Goal: Task Accomplishment & Management: Manage account settings

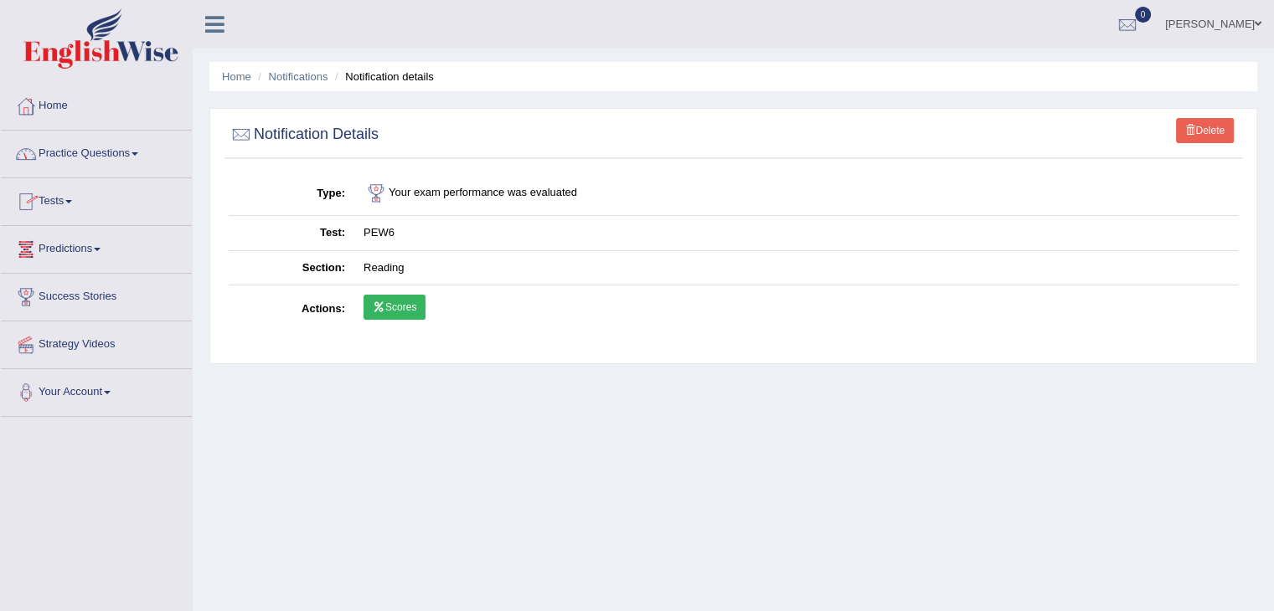
click at [67, 195] on link "Tests" at bounding box center [96, 199] width 191 height 42
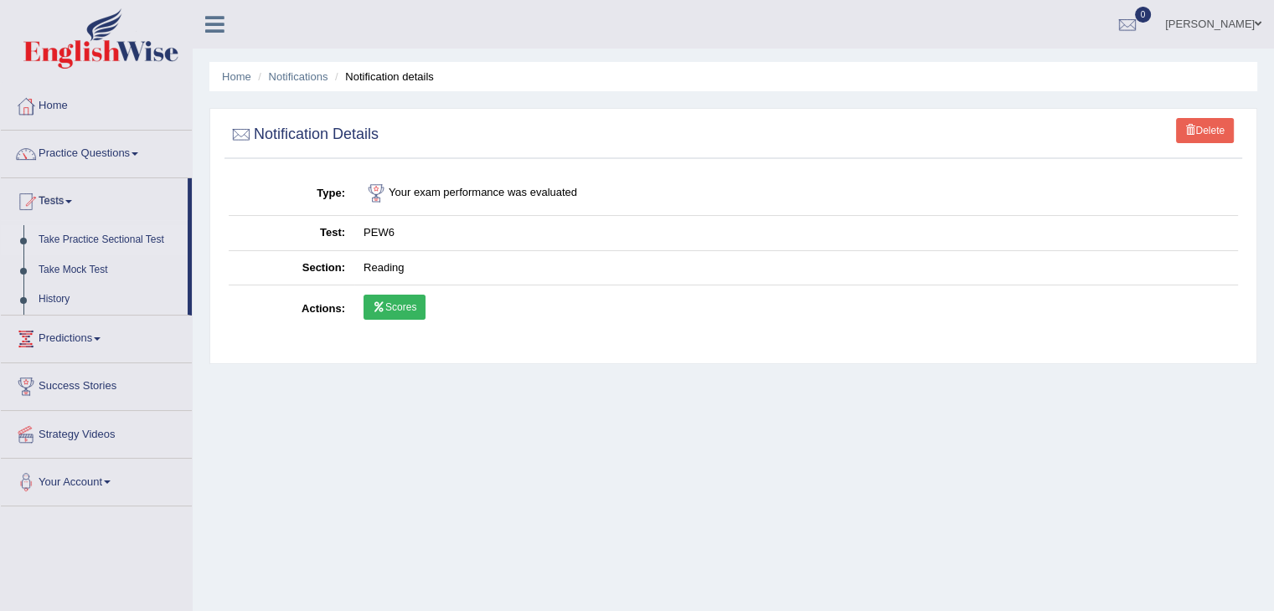
click at [112, 232] on link "Take Practice Sectional Test" at bounding box center [109, 240] width 157 height 30
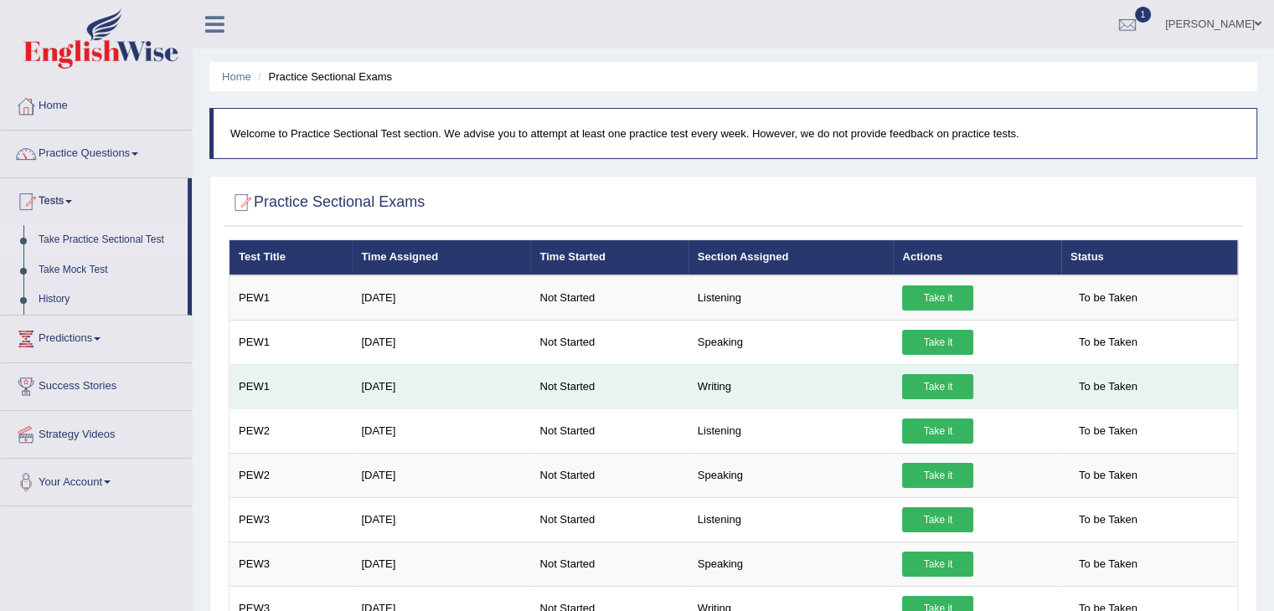
click at [931, 376] on link "Take it" at bounding box center [937, 386] width 71 height 25
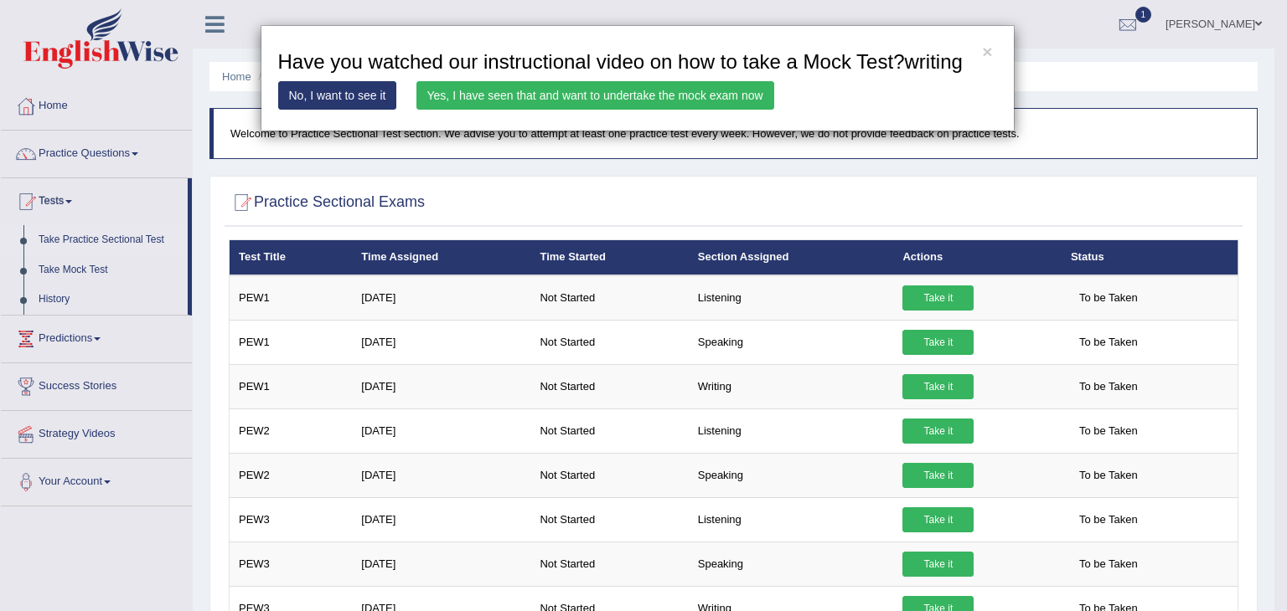
click at [723, 101] on link "Yes, I have seen that and want to undertake the mock exam now" at bounding box center [595, 95] width 358 height 28
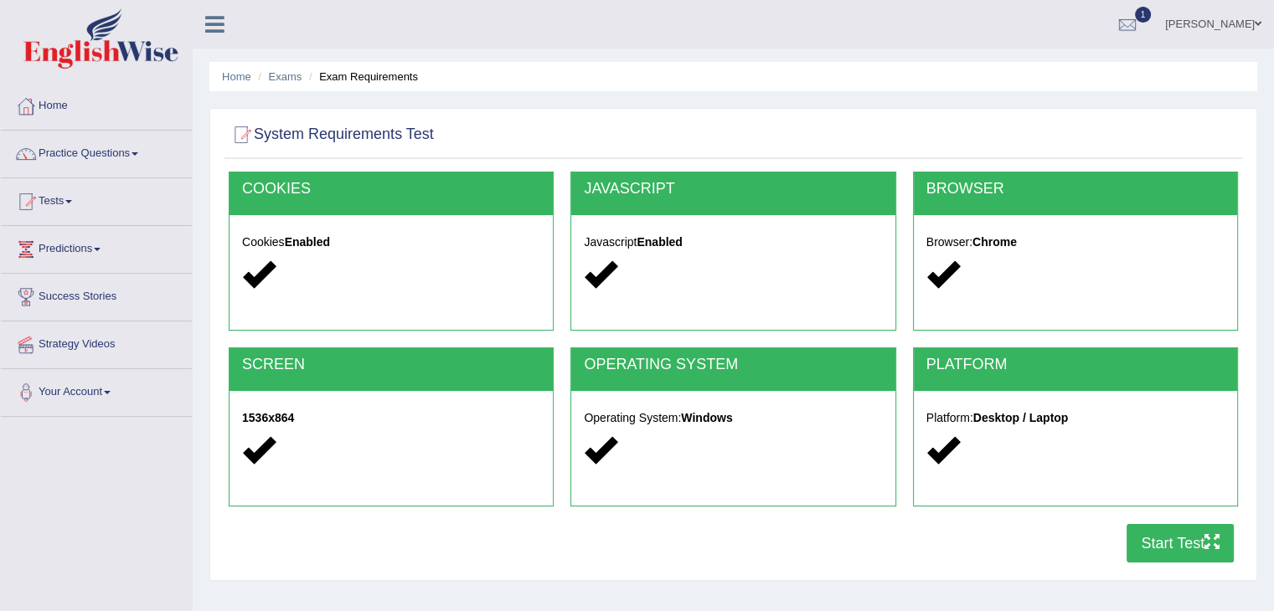
click at [1169, 532] on button "Start Test" at bounding box center [1180, 543] width 107 height 39
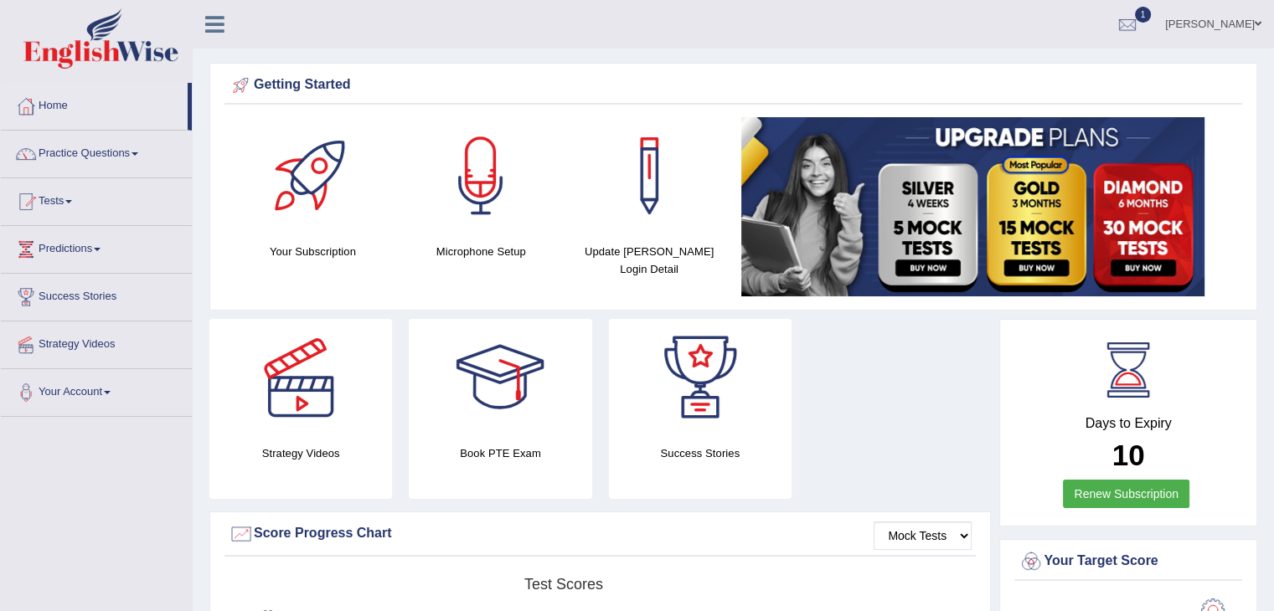
click at [893, 355] on div "Strategy Videos Book PTE Exam Success Stories" at bounding box center [600, 415] width 798 height 193
click at [70, 148] on link "Practice Questions" at bounding box center [96, 152] width 191 height 42
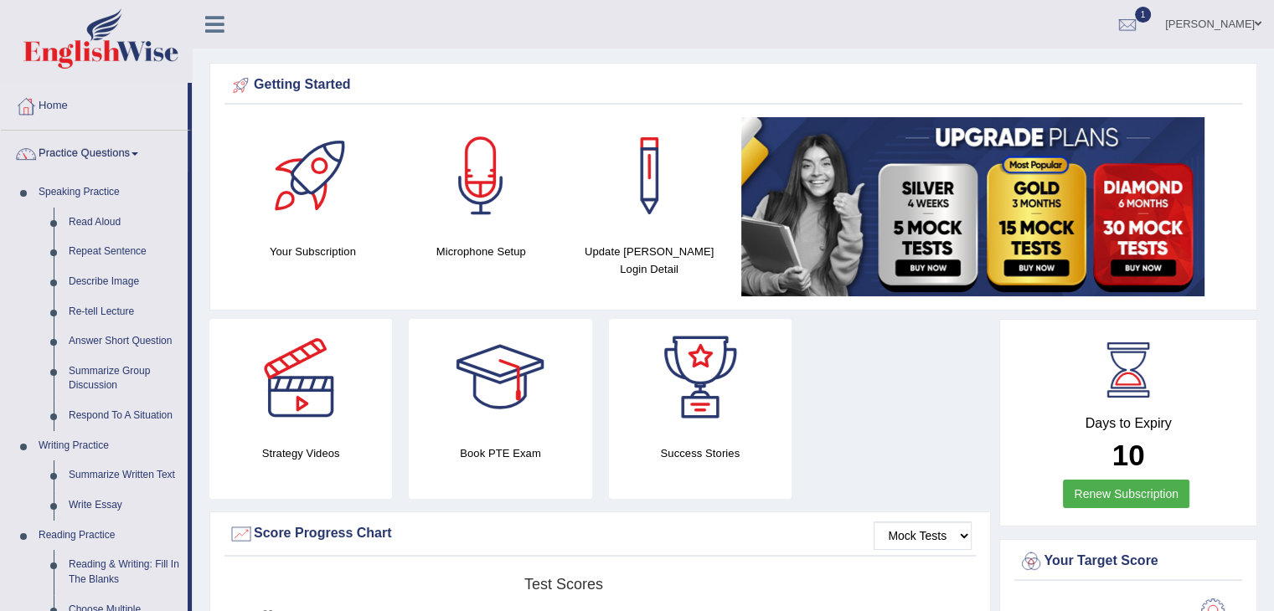
click at [189, 249] on li "Practice Questions Speaking Practice Read Aloud Repeat Sentence Describe Image …" at bounding box center [96, 602] width 191 height 942
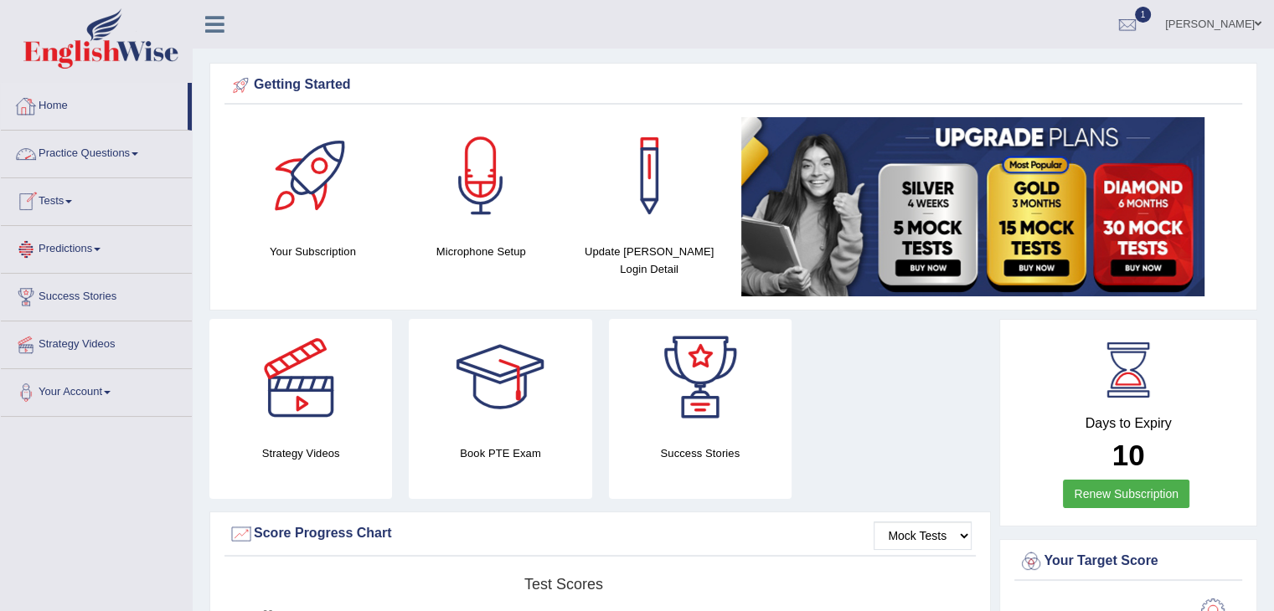
click at [142, 144] on link "Practice Questions" at bounding box center [96, 152] width 191 height 42
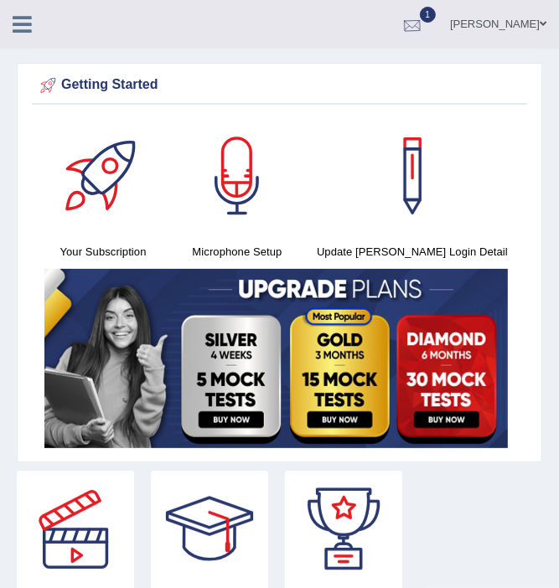
click at [425, 13] on div at bounding box center [412, 25] width 25 height 25
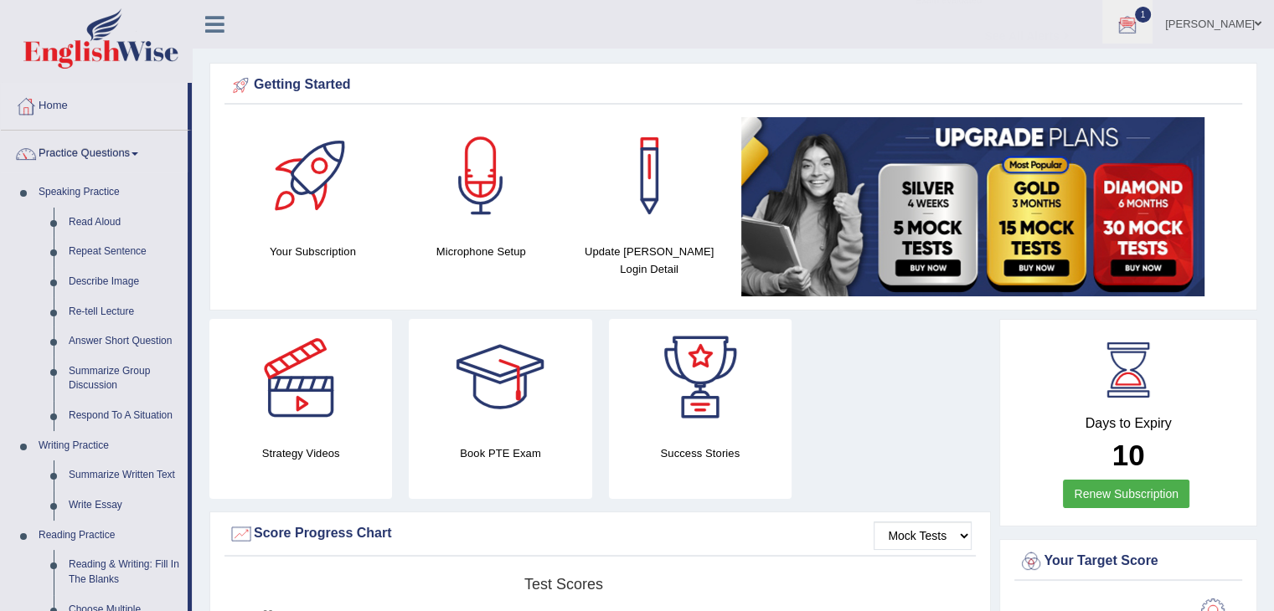
click at [1086, 62] on link "PEW3 Aug 12, 2025 Exam evaluated" at bounding box center [1026, 75] width 231 height 35
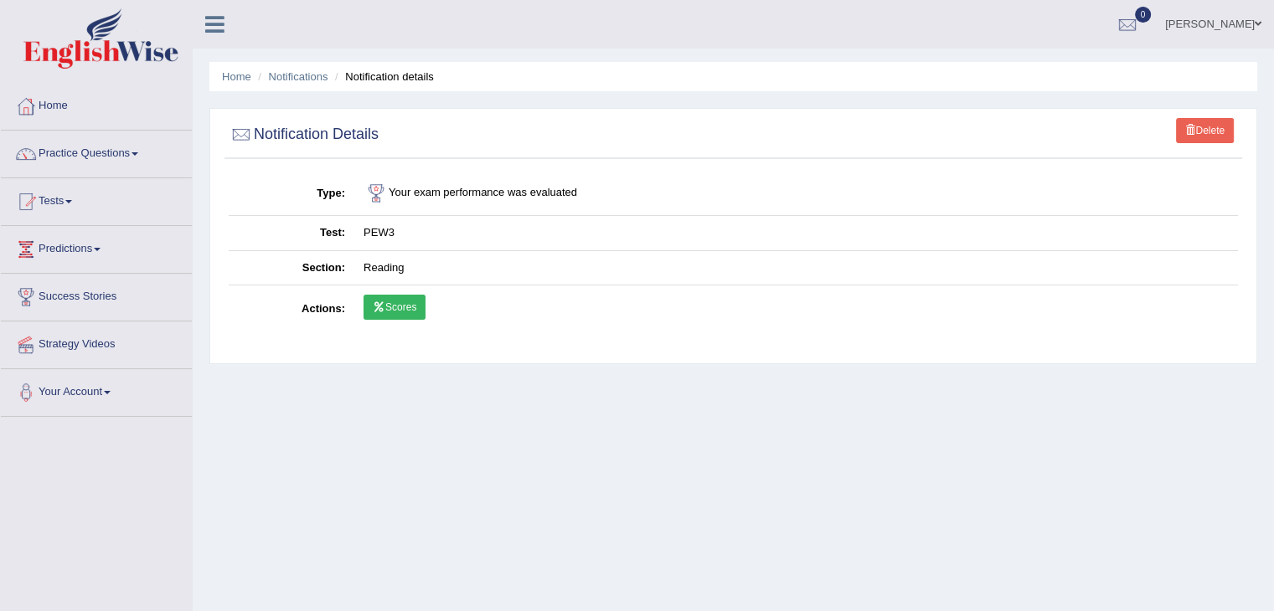
click at [377, 308] on icon at bounding box center [379, 307] width 13 height 10
click at [51, 100] on link "Home" at bounding box center [96, 104] width 191 height 42
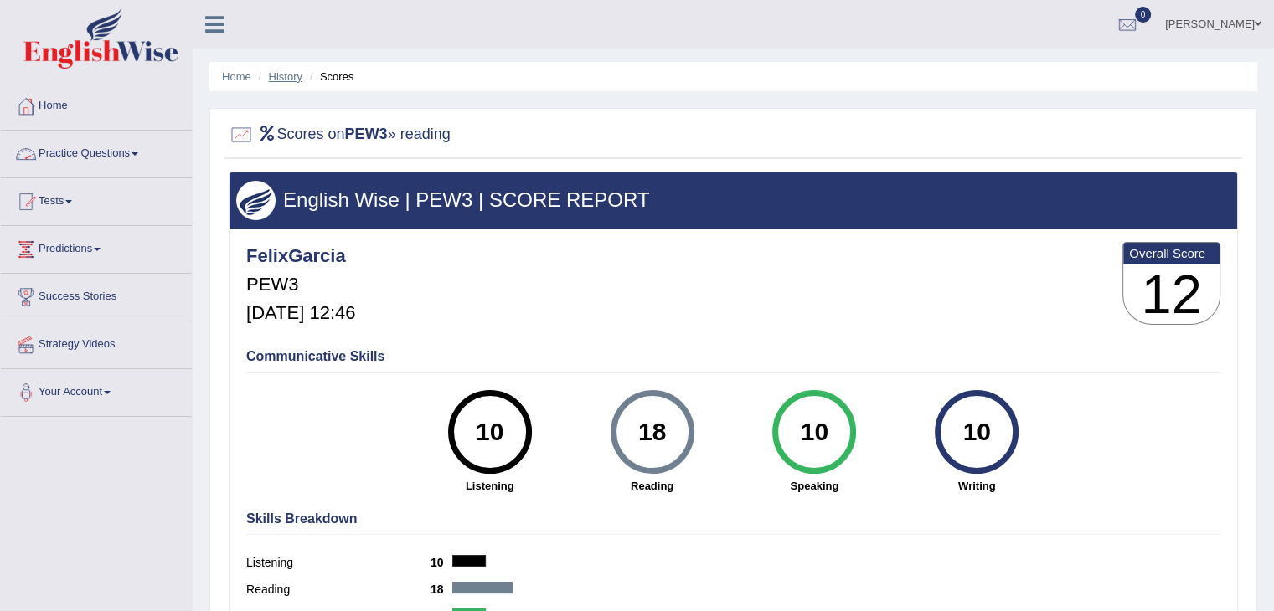
click at [281, 81] on link "History" at bounding box center [286, 76] width 34 height 13
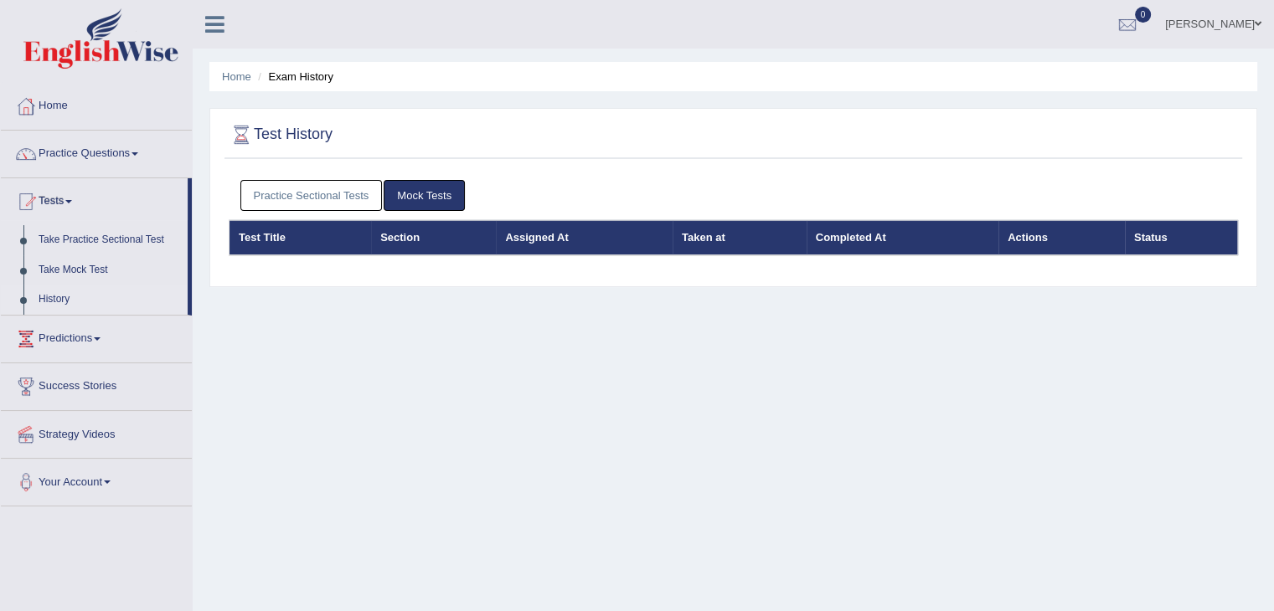
click at [368, 186] on link "Practice Sectional Tests" at bounding box center [311, 195] width 142 height 31
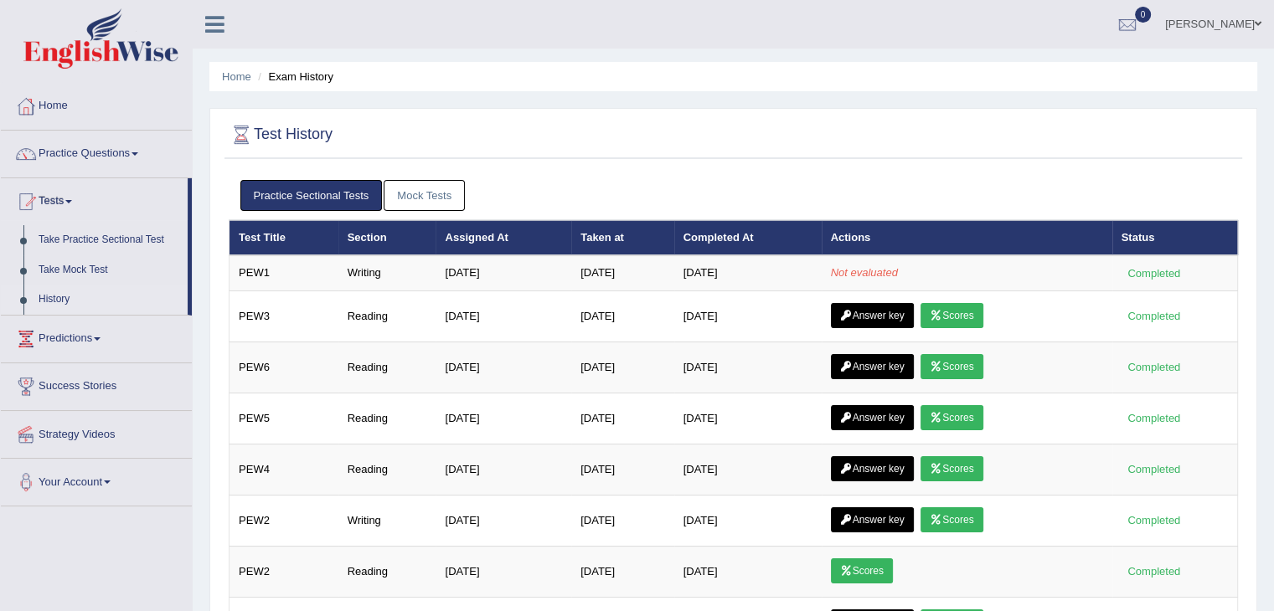
drag, startPoint x: 1273, startPoint y: 259, endPoint x: 1281, endPoint y: 288, distance: 30.3
click at [1273, 288] on html "Toggle navigation Home Practice Questions Speaking Practice Read Aloud Repeat S…" at bounding box center [637, 305] width 1274 height 611
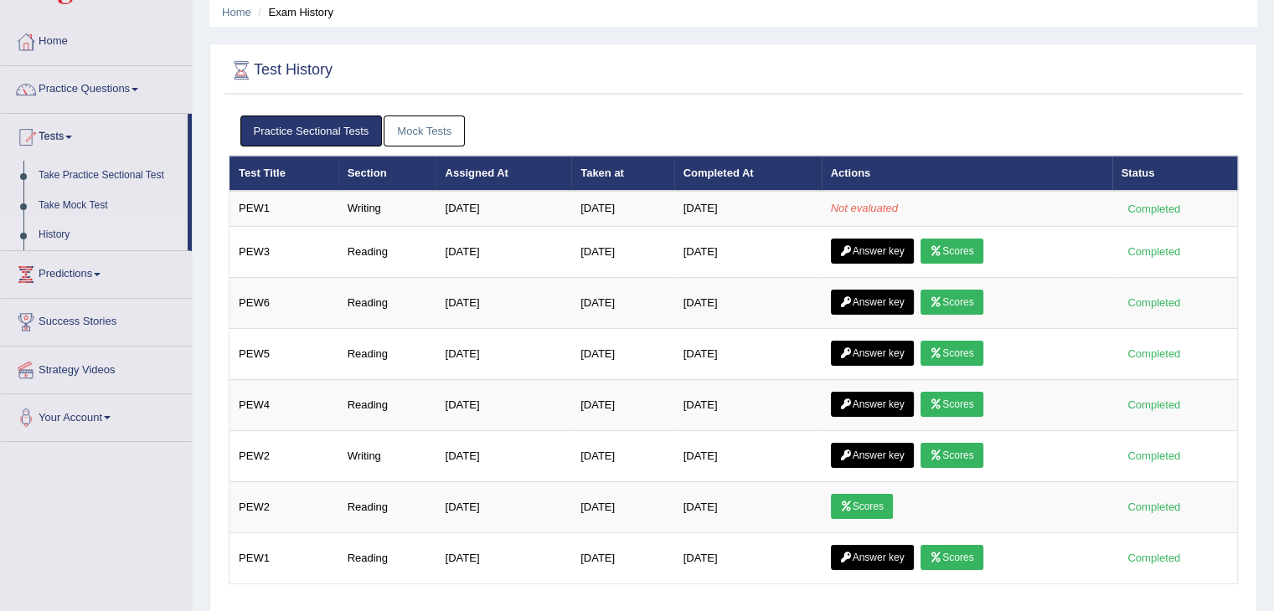
scroll to position [69, 0]
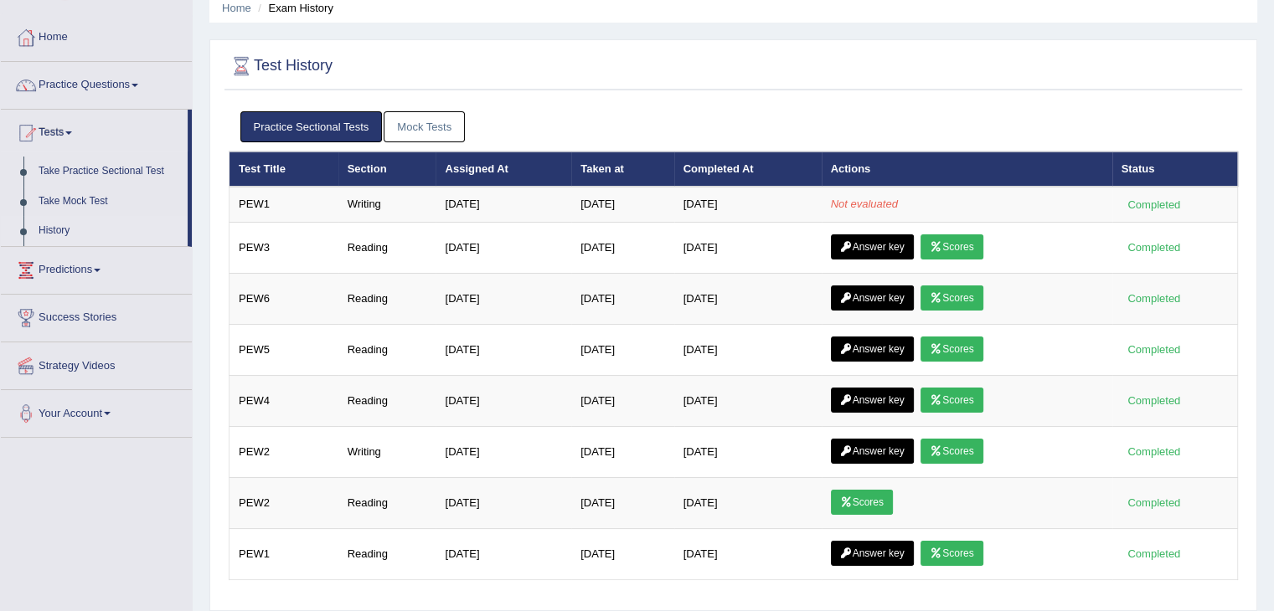
click at [406, 134] on link "Mock Tests" at bounding box center [424, 126] width 81 height 31
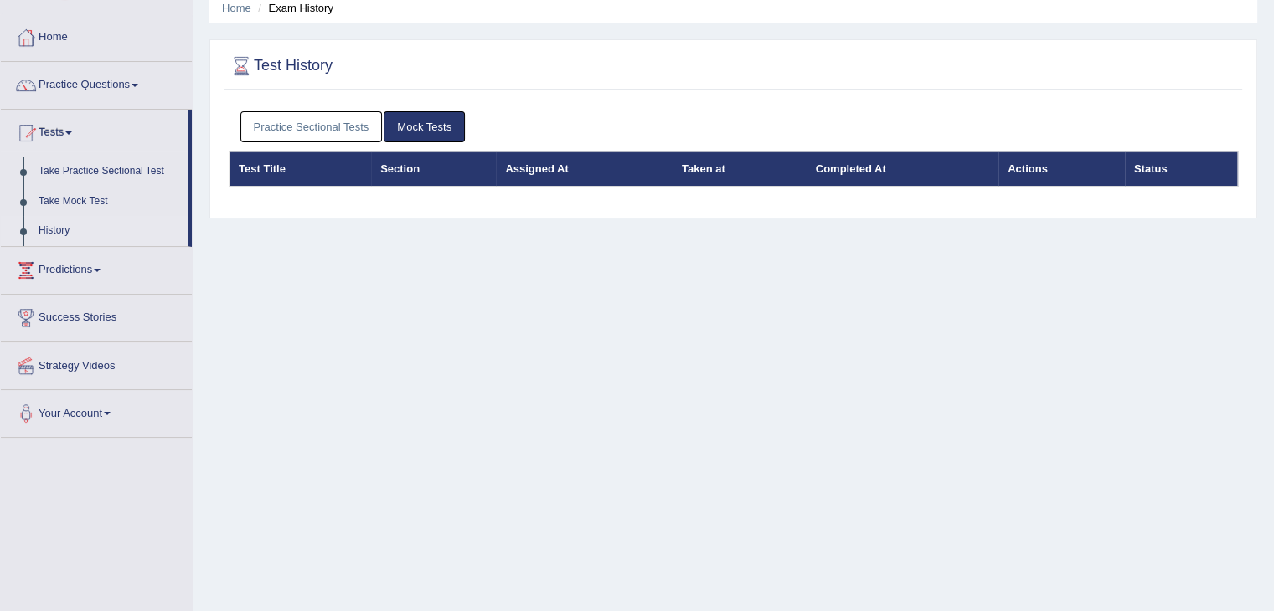
click at [345, 121] on link "Practice Sectional Tests" at bounding box center [311, 126] width 142 height 31
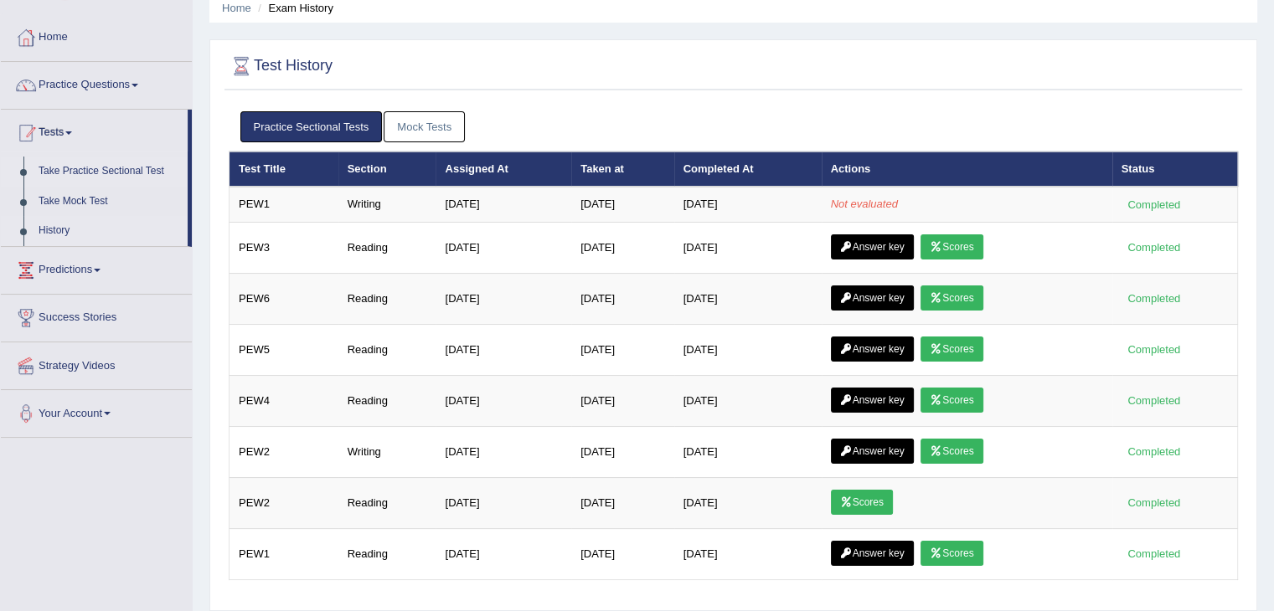
click at [82, 175] on link "Take Practice Sectional Test" at bounding box center [109, 172] width 157 height 30
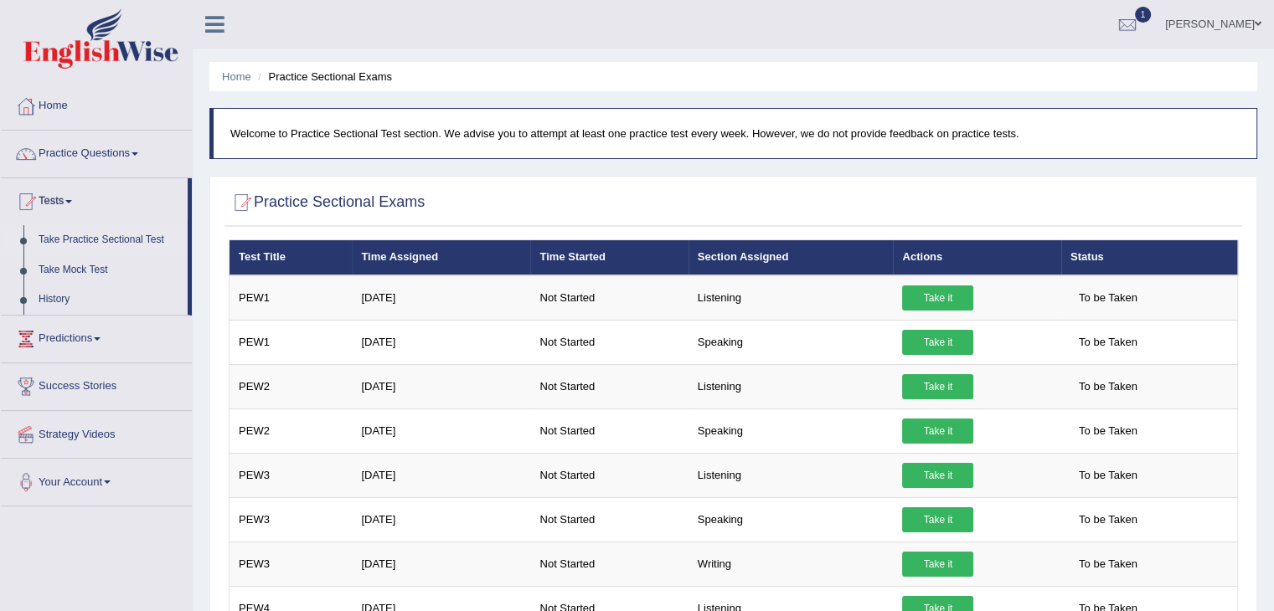
click at [131, 145] on link "Practice Questions" at bounding box center [96, 152] width 191 height 42
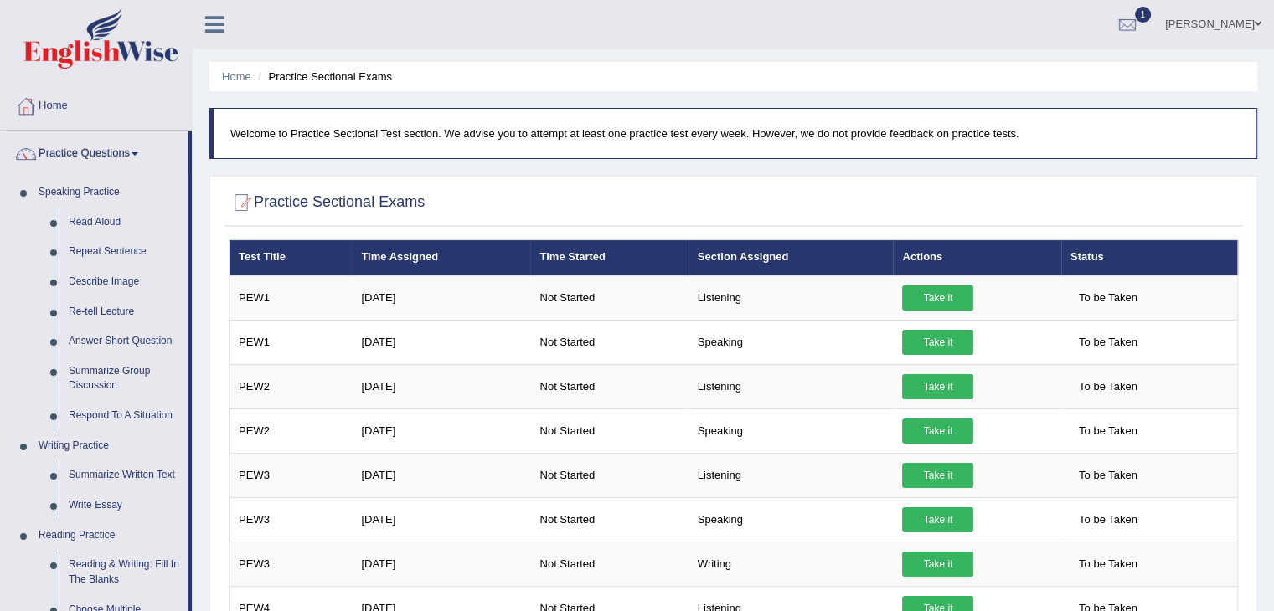
click at [127, 155] on link "Practice Questions" at bounding box center [94, 152] width 187 height 42
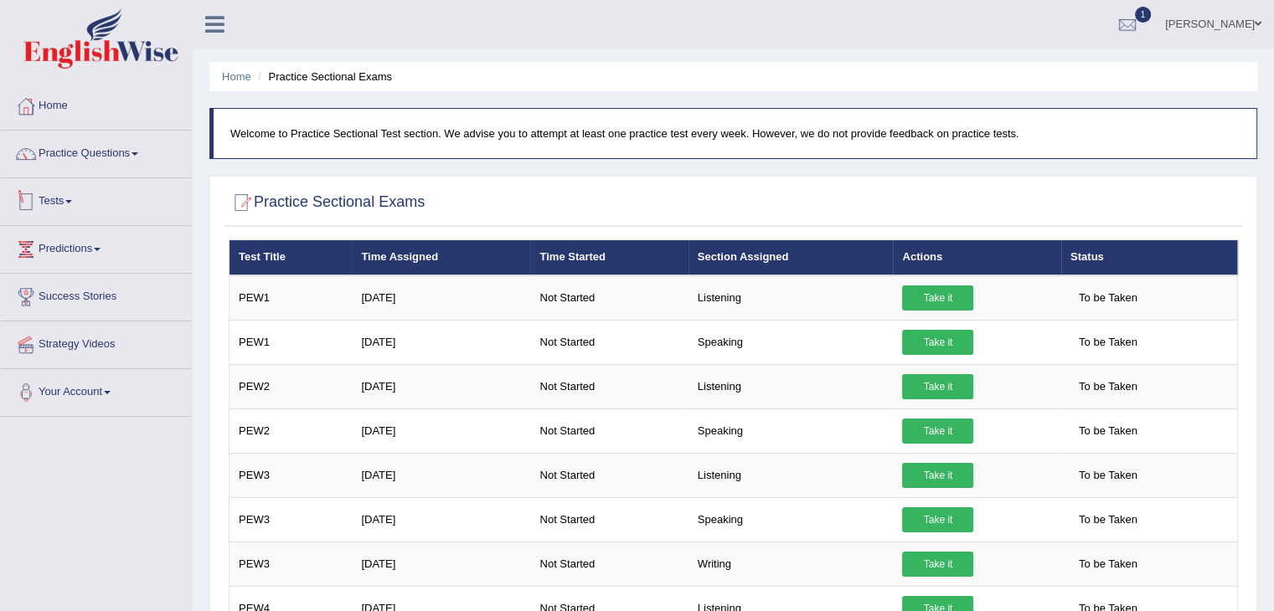
click at [50, 200] on link "Tests" at bounding box center [96, 199] width 191 height 42
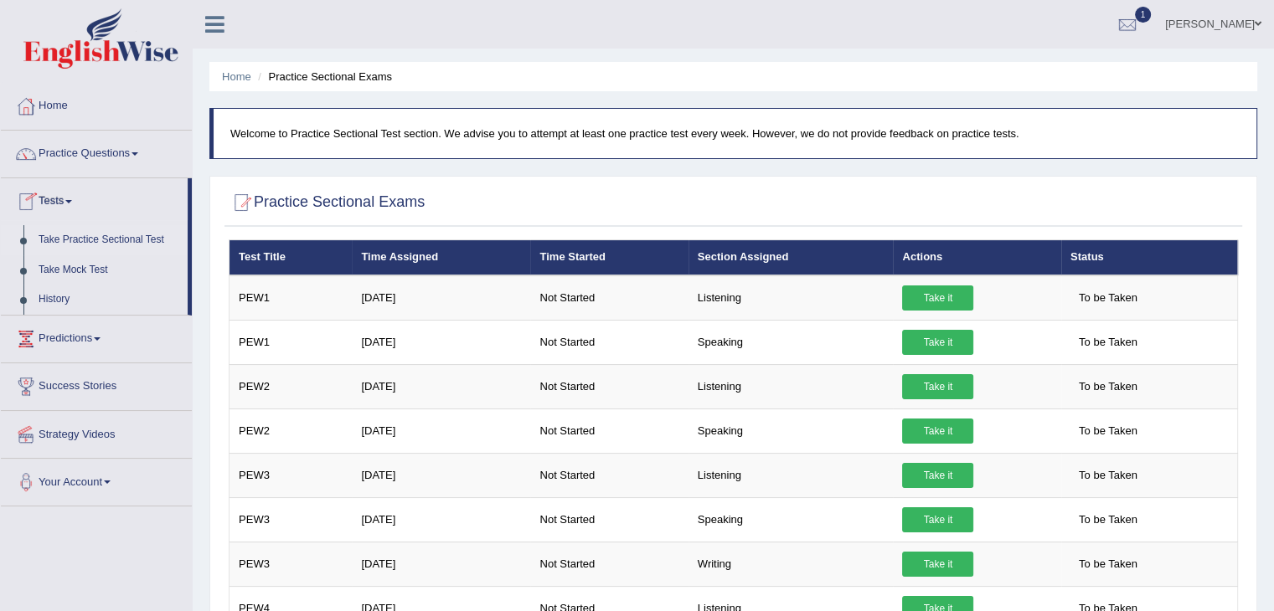
click at [89, 241] on link "Take Practice Sectional Test" at bounding box center [109, 240] width 157 height 30
click at [52, 292] on link "History" at bounding box center [109, 300] width 157 height 30
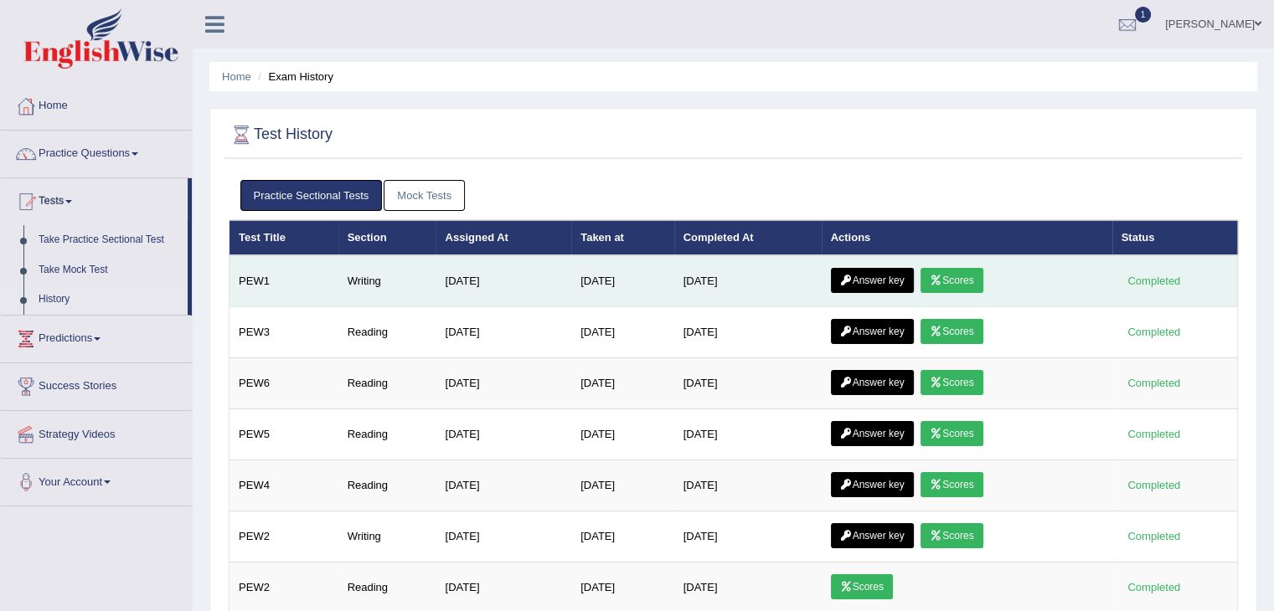
click at [953, 281] on link "Scores" at bounding box center [952, 280] width 62 height 25
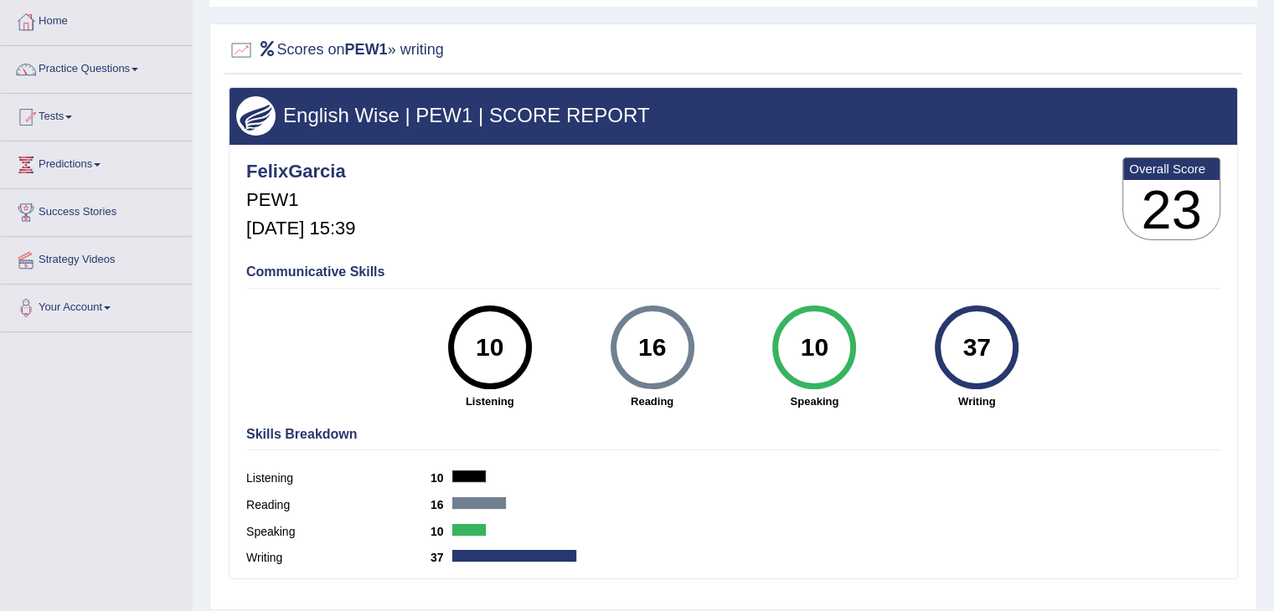
scroll to position [79, 0]
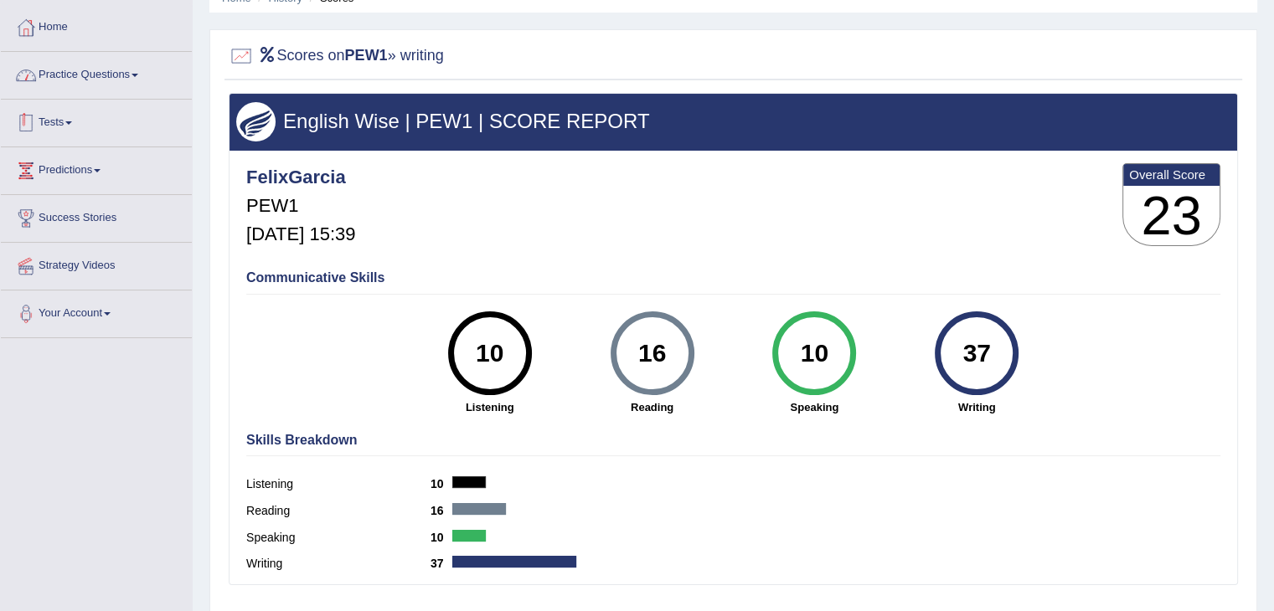
click at [72, 121] on span at bounding box center [68, 122] width 7 height 3
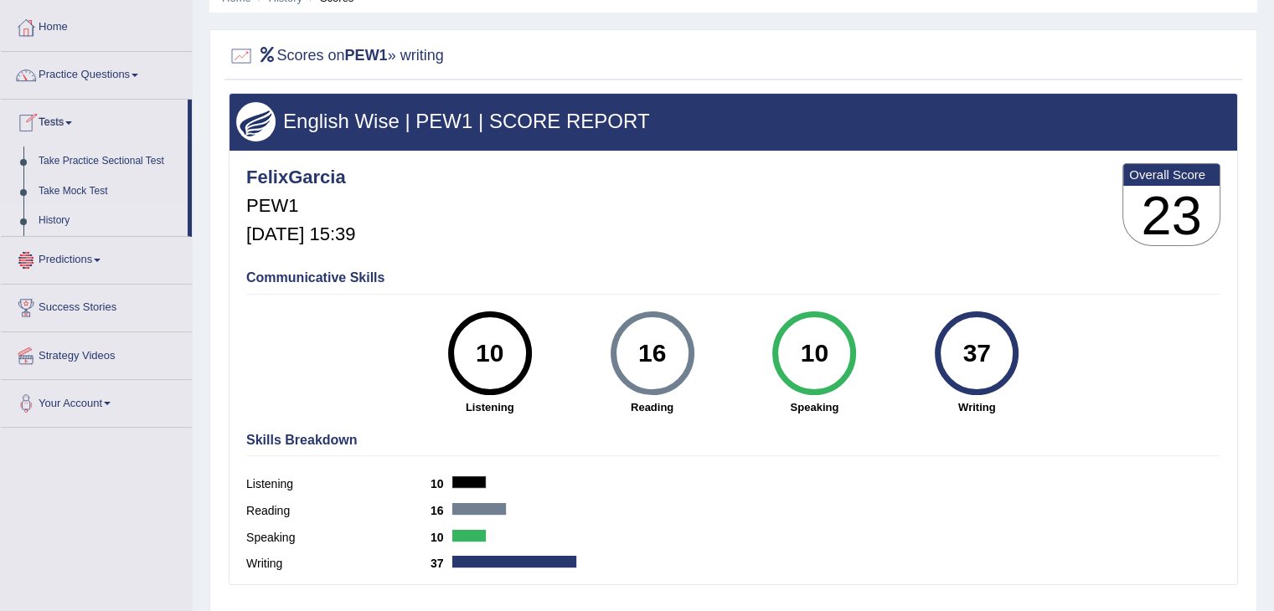
click at [57, 222] on link "History" at bounding box center [109, 221] width 157 height 30
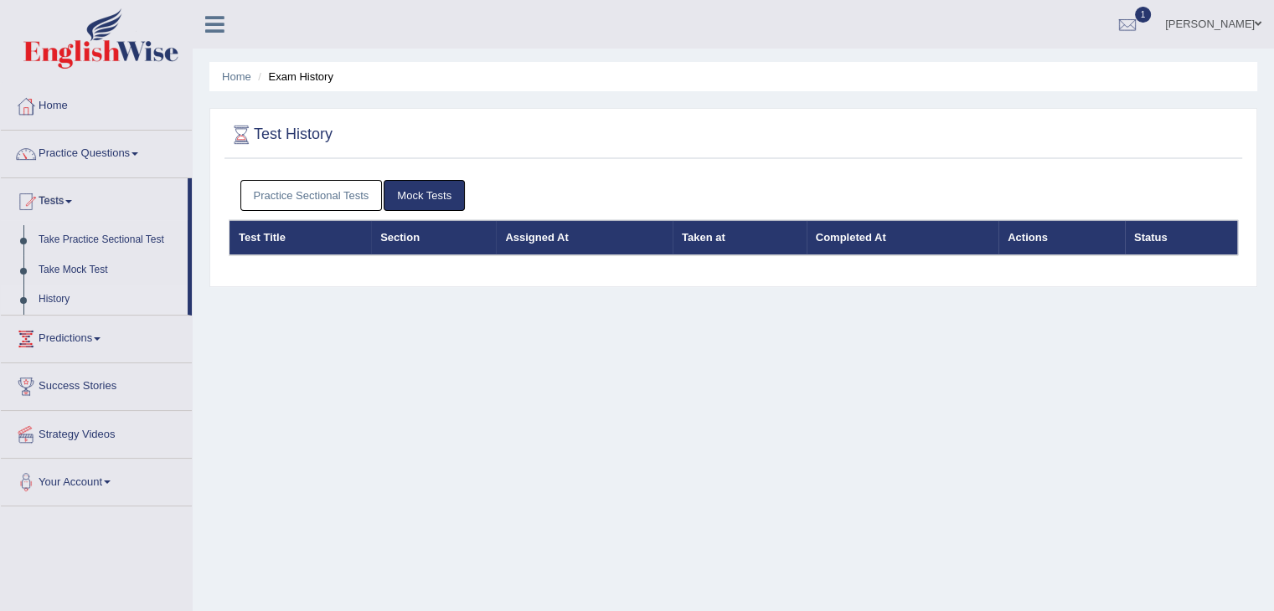
click at [349, 201] on link "Practice Sectional Tests" at bounding box center [311, 195] width 142 height 31
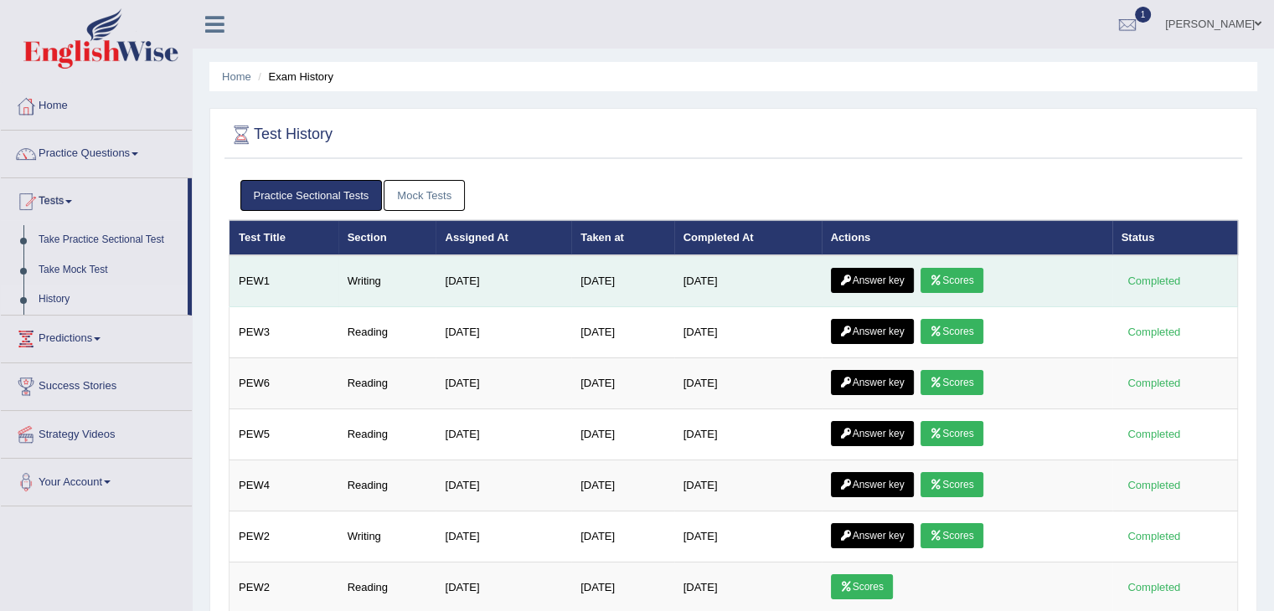
click at [862, 281] on link "Answer key" at bounding box center [872, 280] width 83 height 25
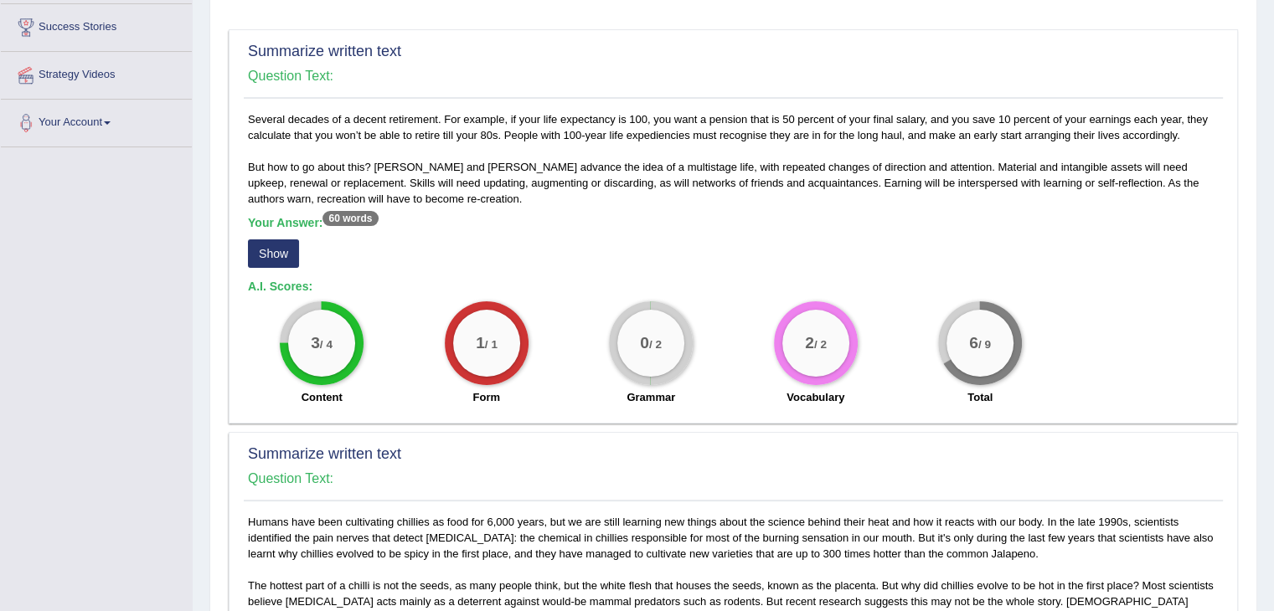
scroll to position [199, 0]
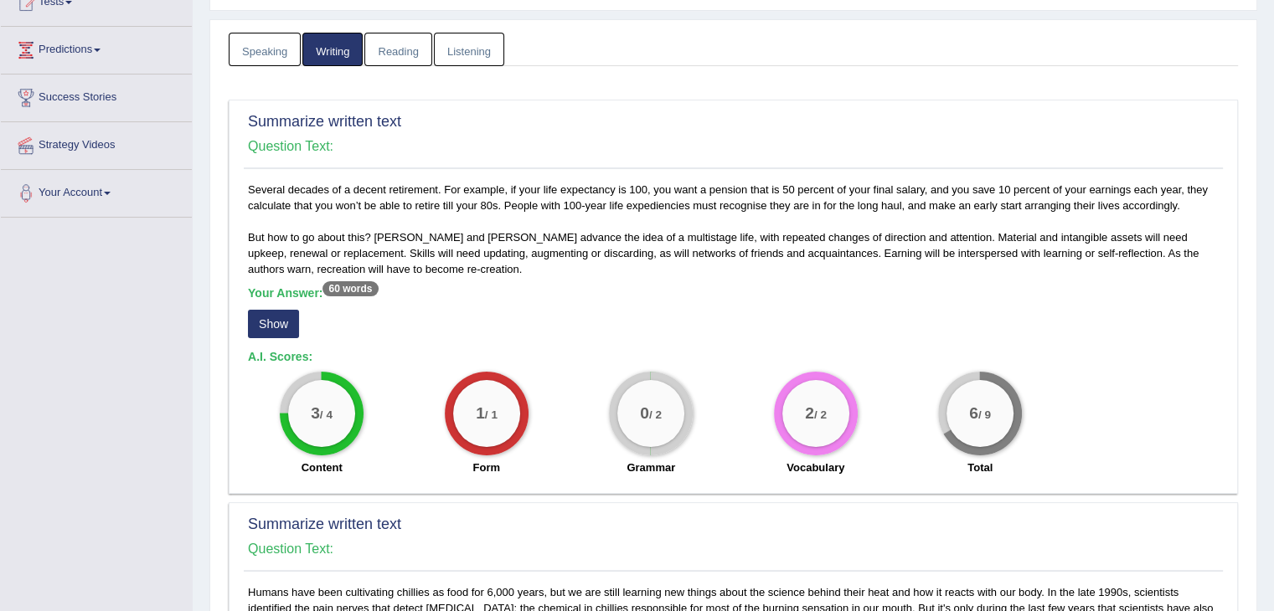
click at [283, 304] on div "Your Answer: 60 words Show" at bounding box center [733, 314] width 971 height 56
click at [282, 310] on button "Show" at bounding box center [273, 324] width 51 height 28
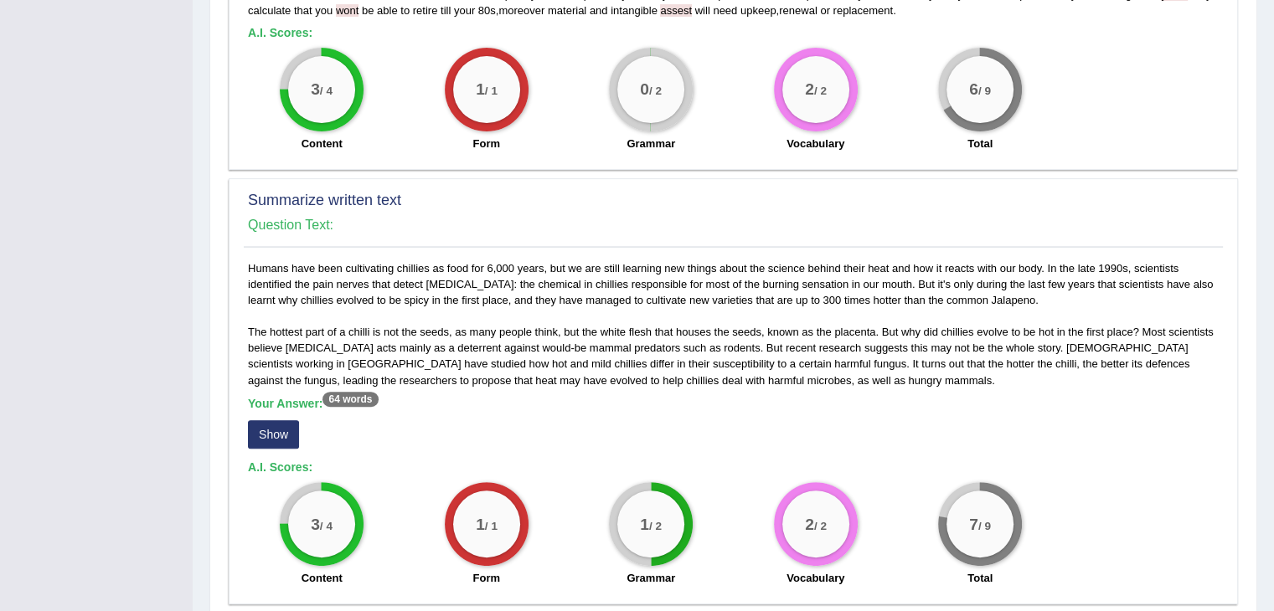
scroll to position [526, 0]
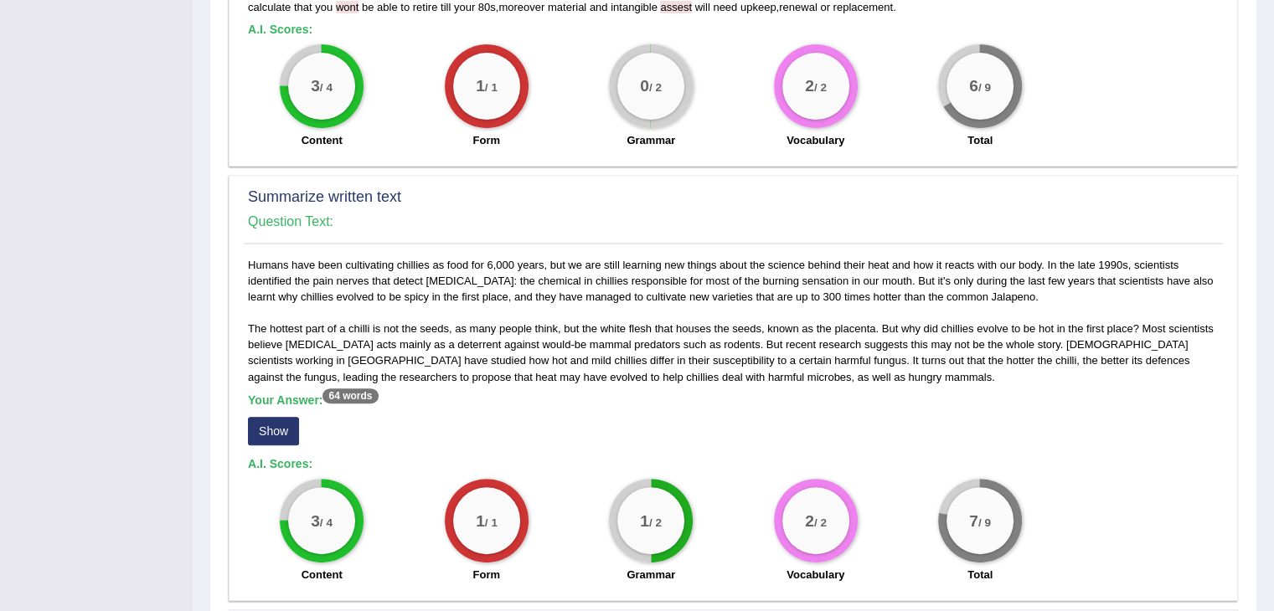
click at [274, 424] on button "Show" at bounding box center [273, 431] width 51 height 28
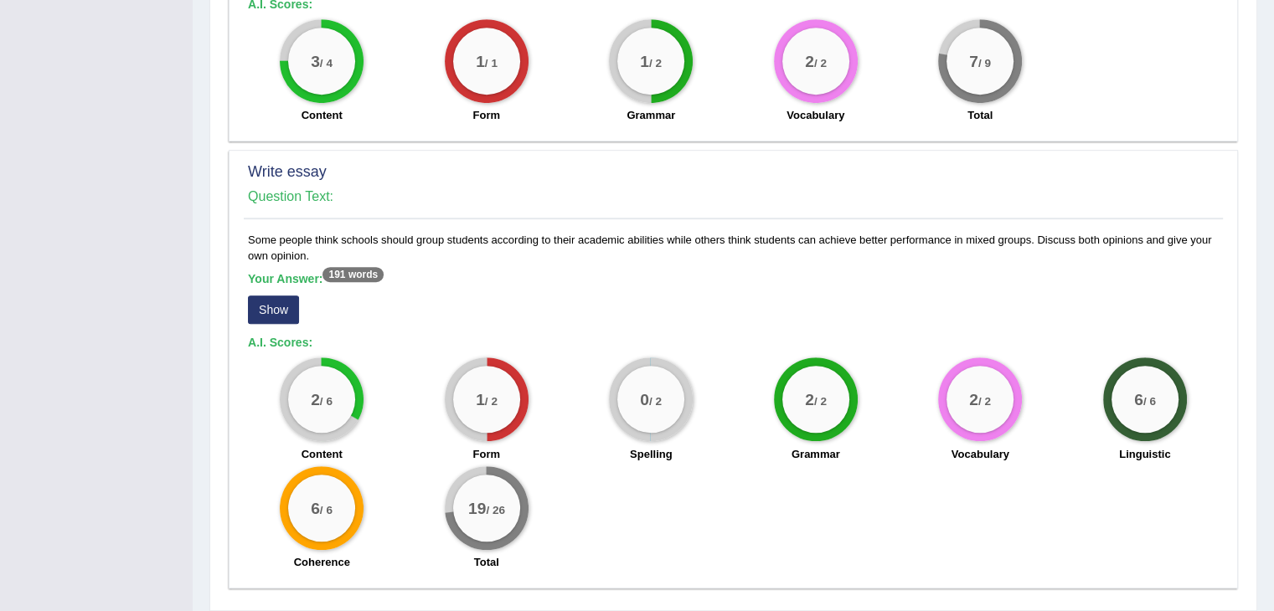
scroll to position [1037, 0]
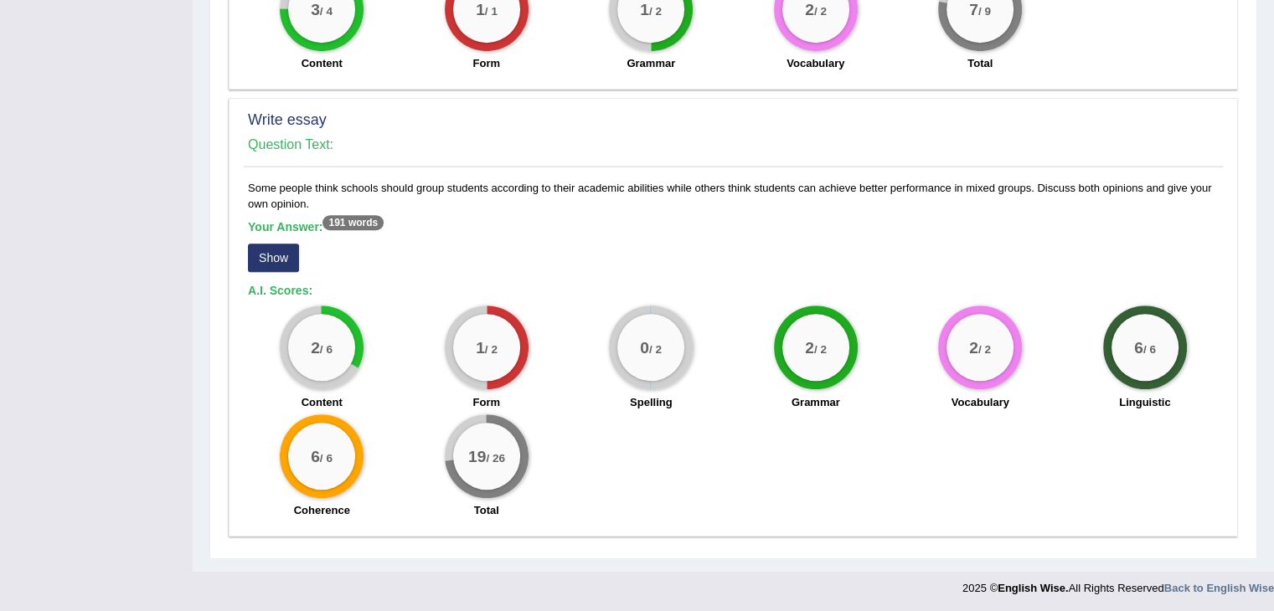
click at [280, 287] on b "A.I. Scores:" at bounding box center [280, 290] width 64 height 13
click at [278, 254] on button "Show" at bounding box center [273, 258] width 51 height 28
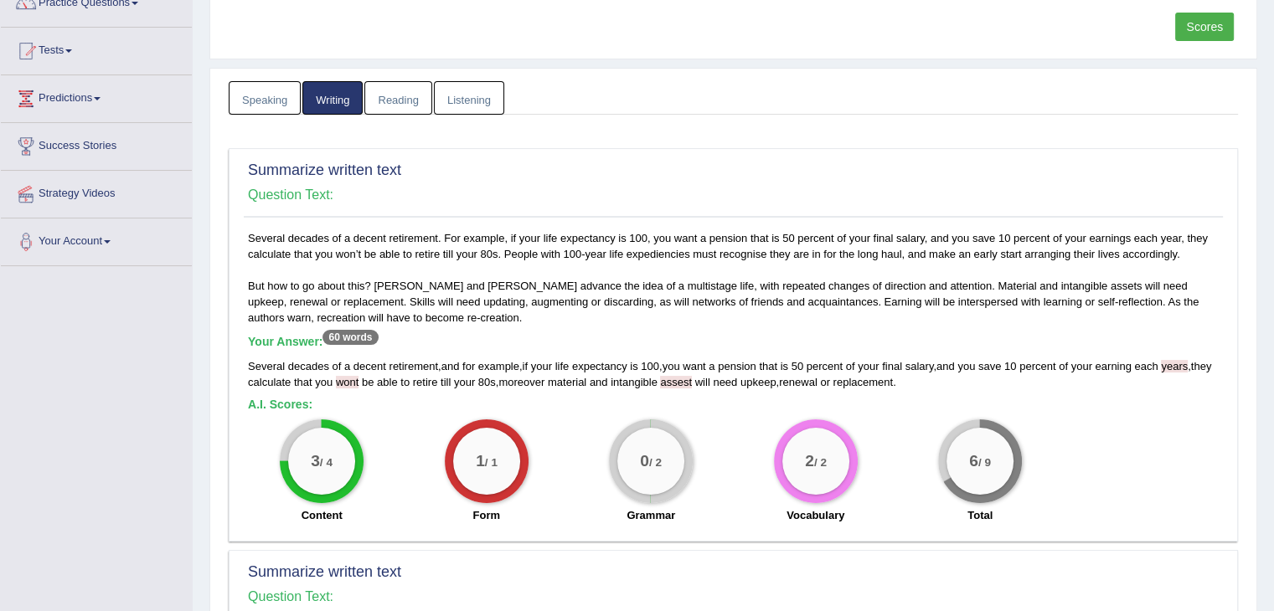
scroll to position [87, 0]
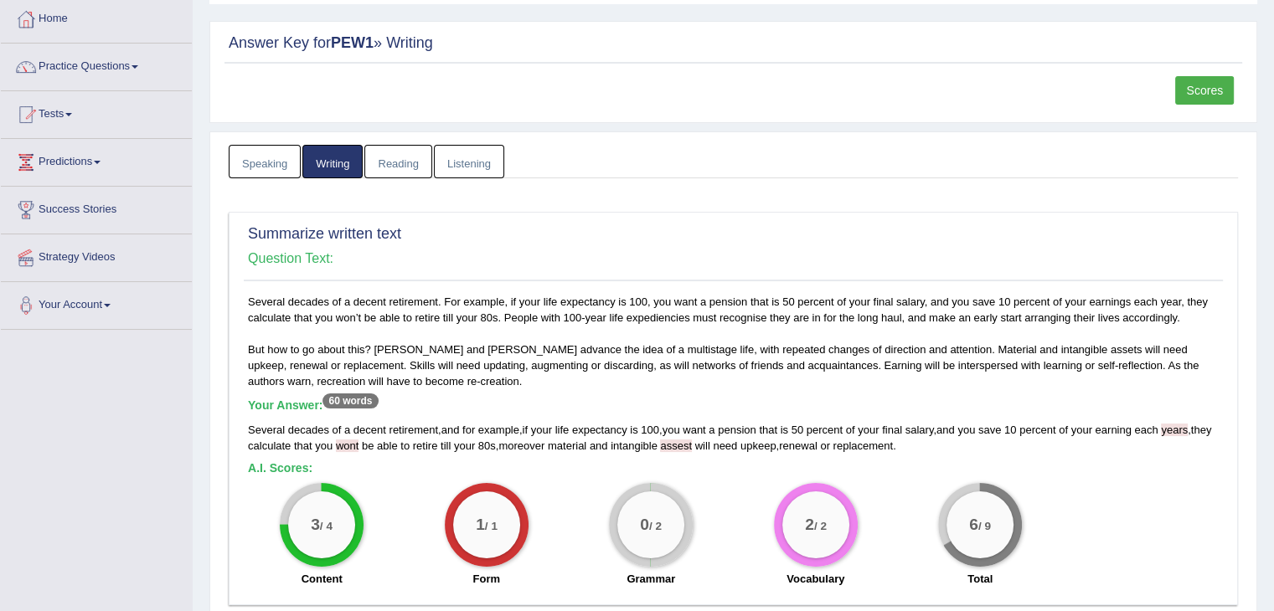
click at [401, 156] on link "Reading" at bounding box center [397, 162] width 67 height 34
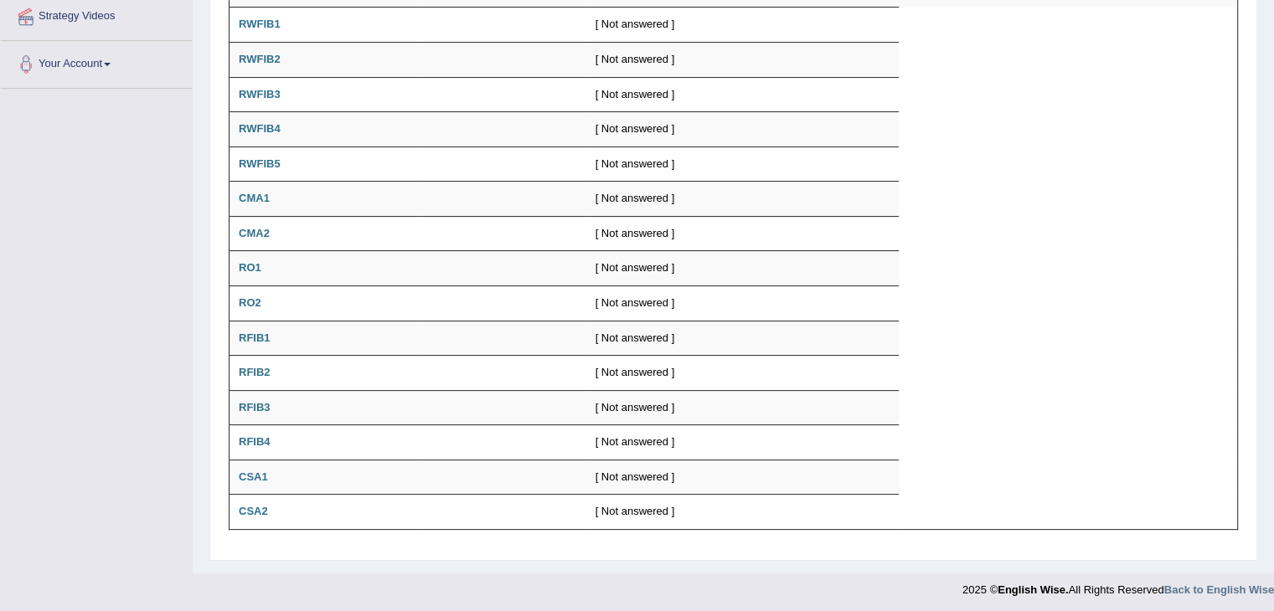
scroll to position [0, 0]
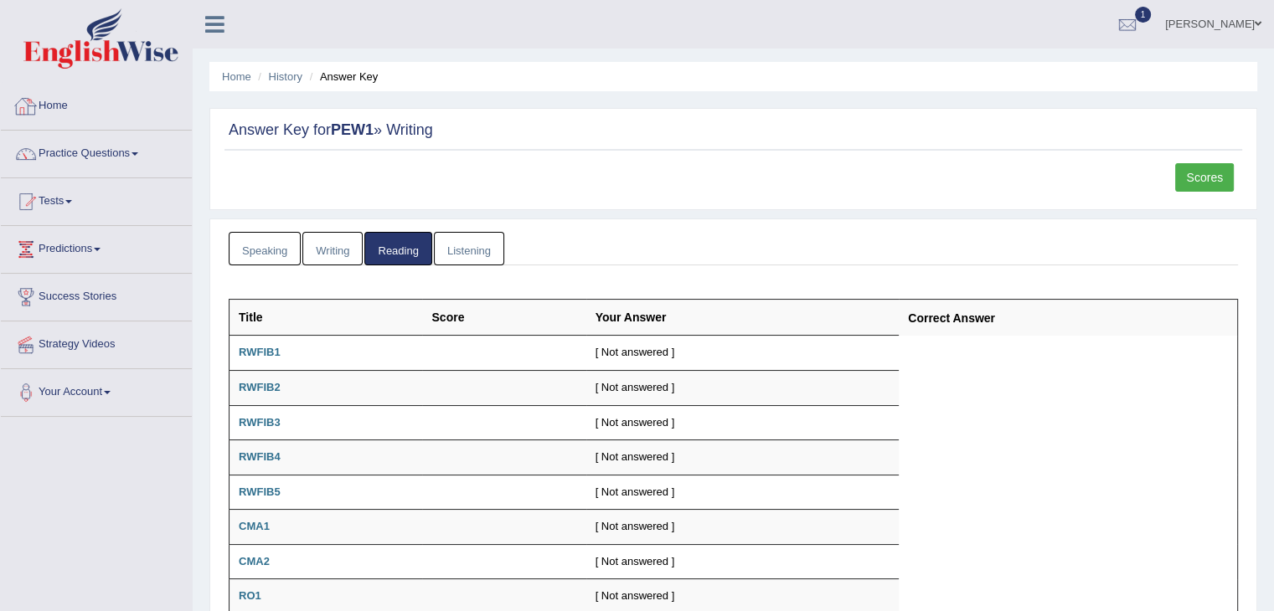
click at [441, 232] on link "Listening" at bounding box center [469, 249] width 70 height 34
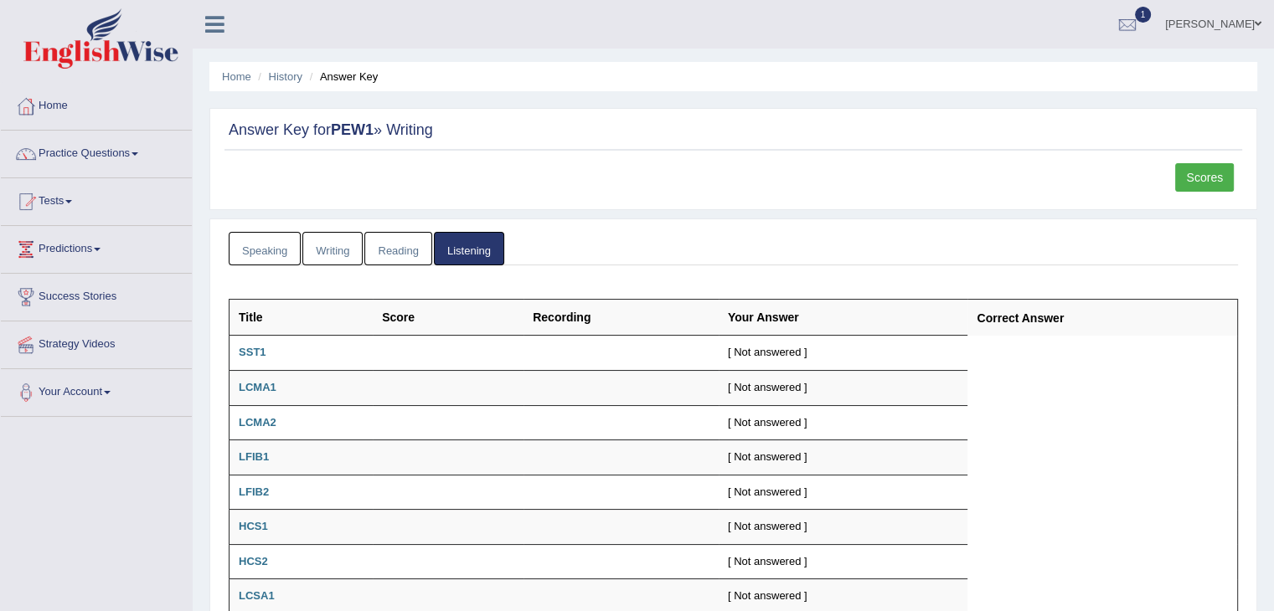
click at [337, 229] on div "Speaking Writing Reading Listening Title Question Audio Your Answer Transcript/…" at bounding box center [733, 554] width 1048 height 671
click at [314, 245] on link "Writing" at bounding box center [332, 249] width 60 height 34
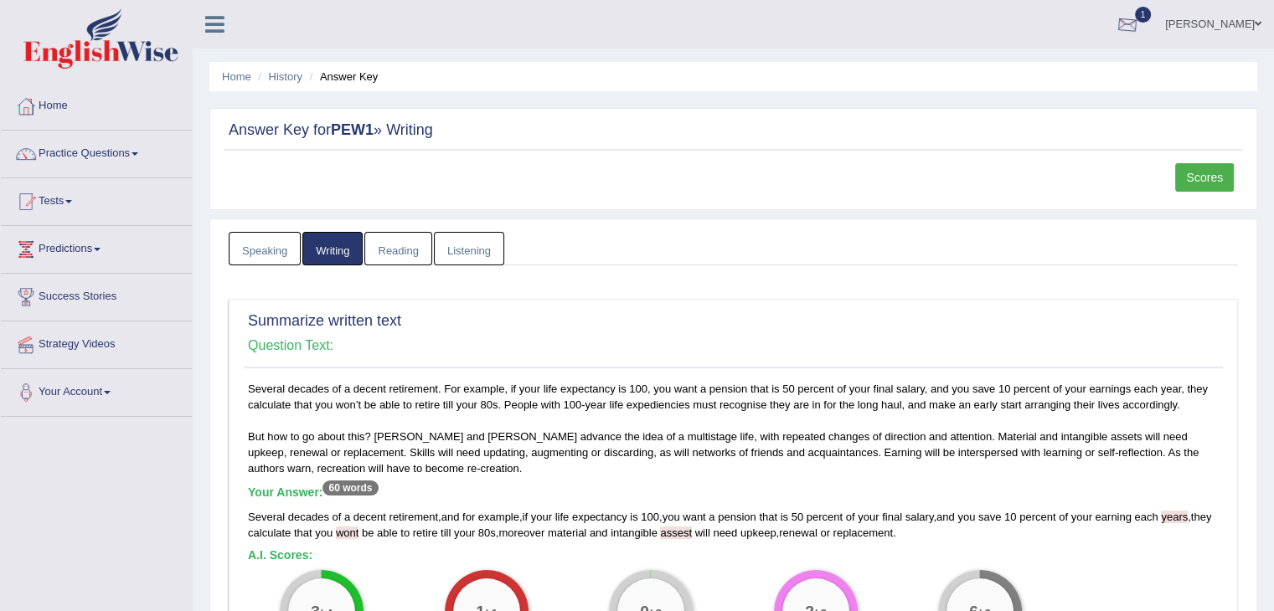
click at [1140, 31] on div at bounding box center [1127, 25] width 25 height 25
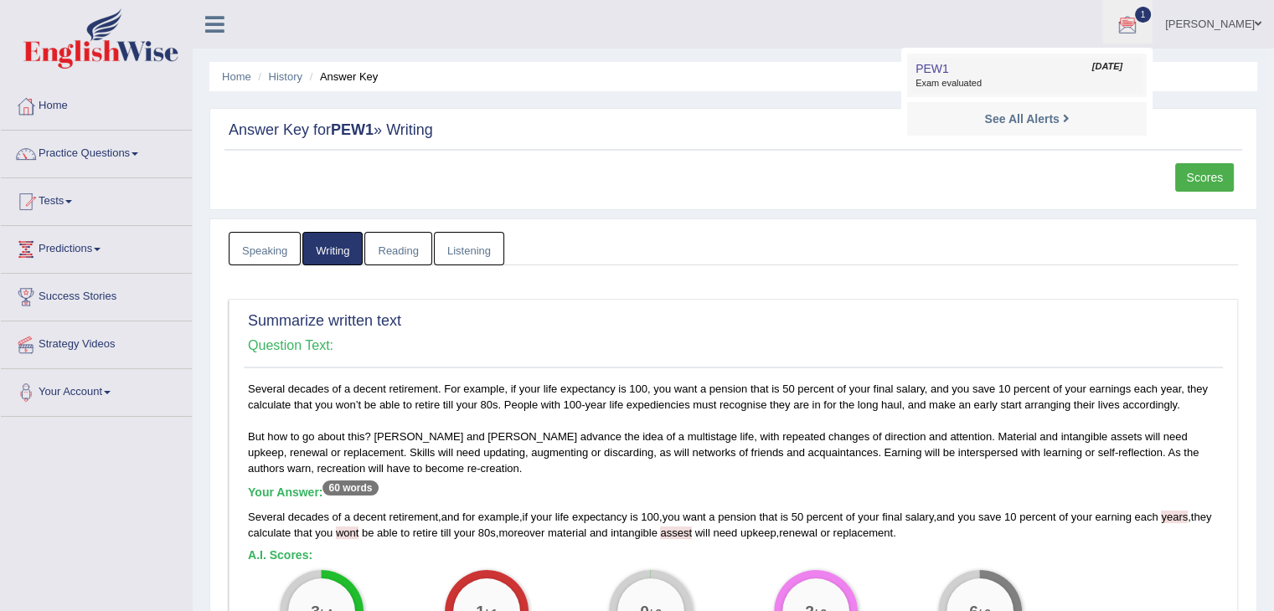
click at [1111, 84] on span "Exam evaluated" at bounding box center [1026, 83] width 223 height 13
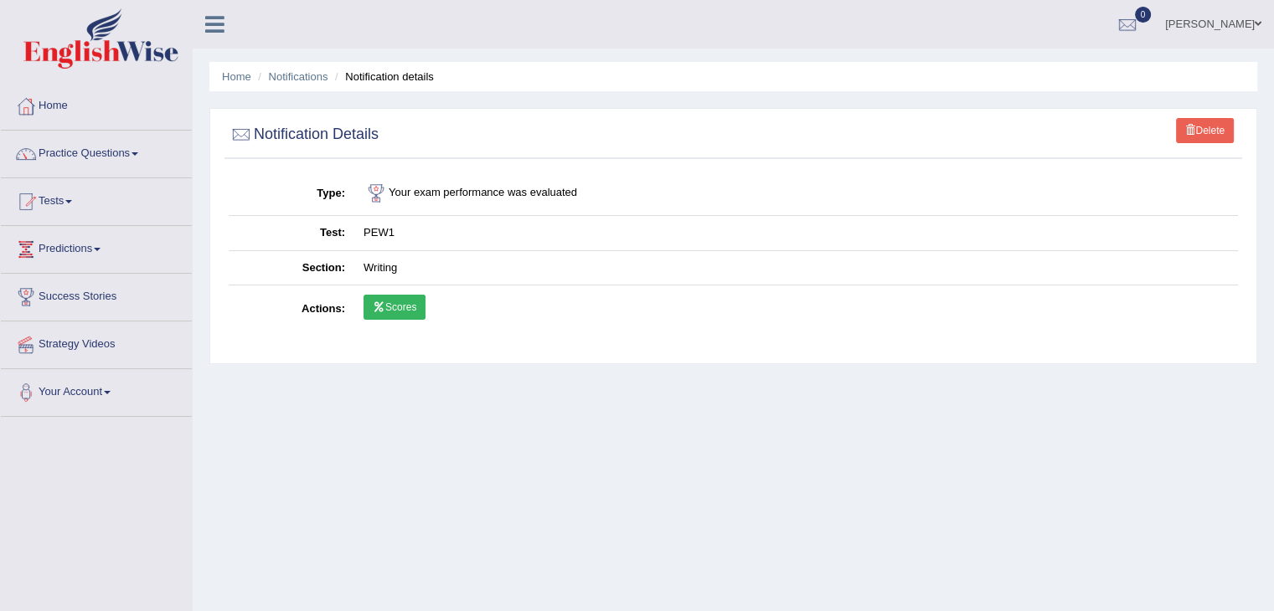
click at [403, 299] on link "Scores" at bounding box center [395, 307] width 62 height 25
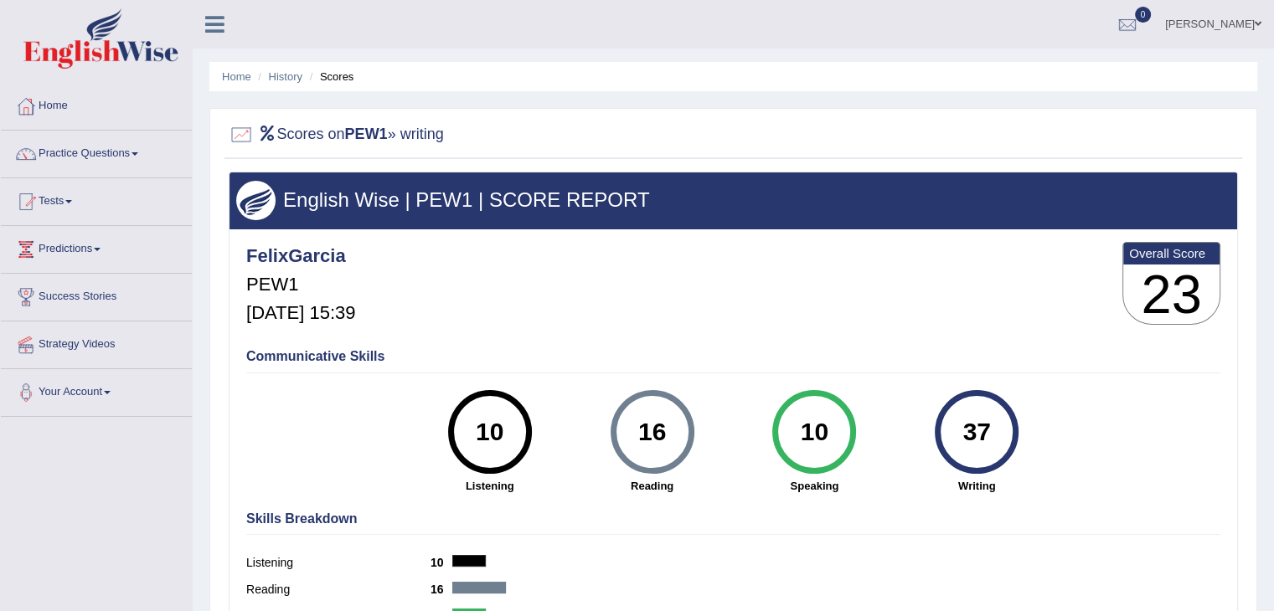
click at [57, 110] on link "Home" at bounding box center [96, 104] width 191 height 42
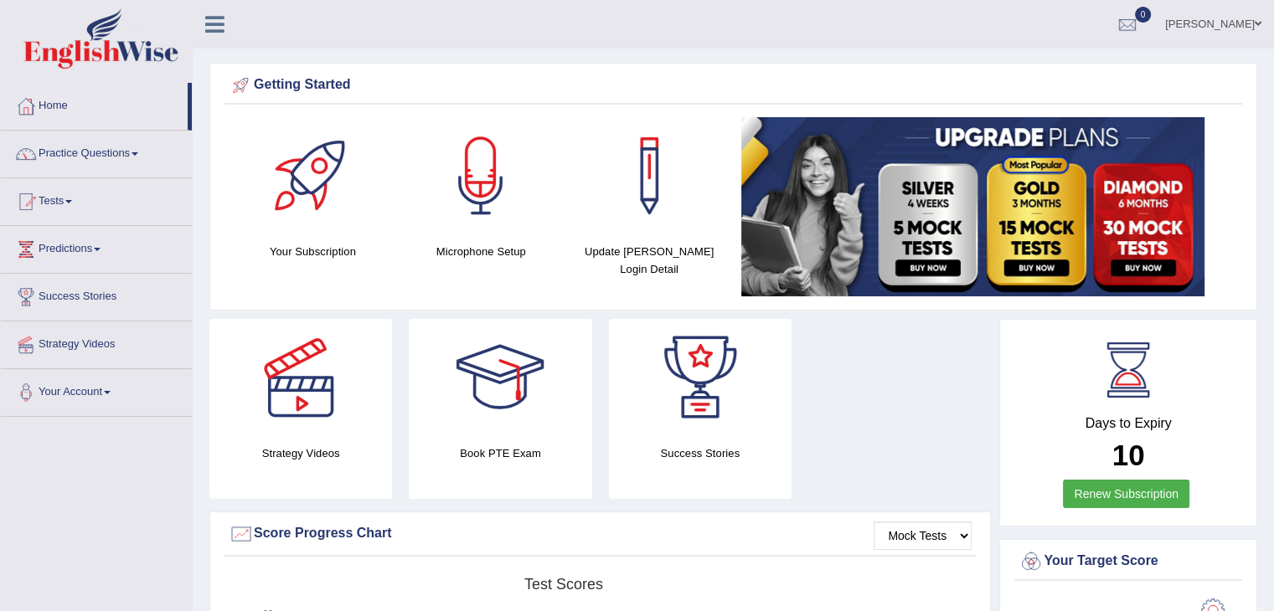
click at [342, 440] on div "Strategy Videos" at bounding box center [300, 409] width 183 height 180
click at [327, 431] on div at bounding box center [300, 377] width 117 height 117
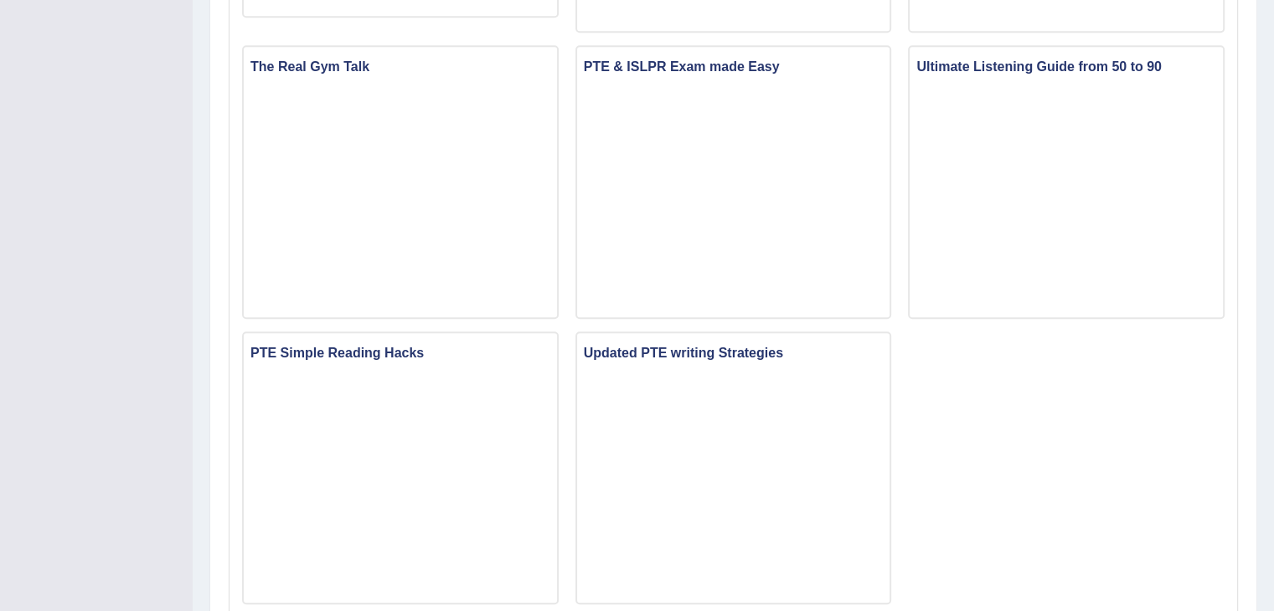
scroll to position [1065, 0]
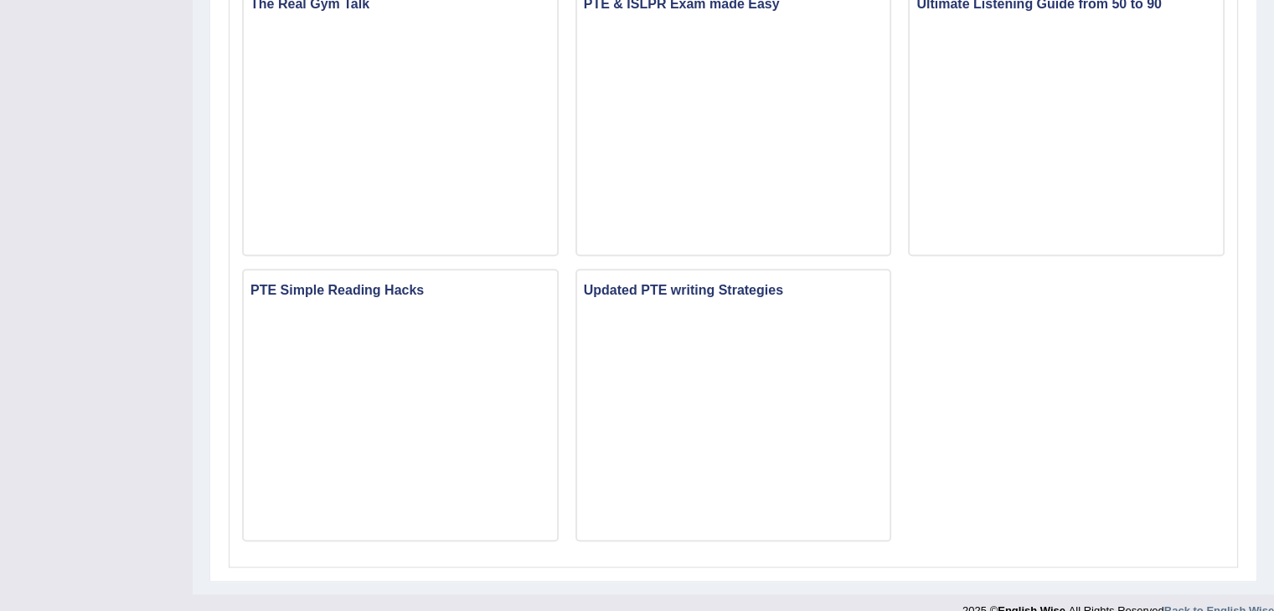
drag, startPoint x: 1286, startPoint y: 94, endPoint x: 1281, endPoint y: 466, distance: 371.9
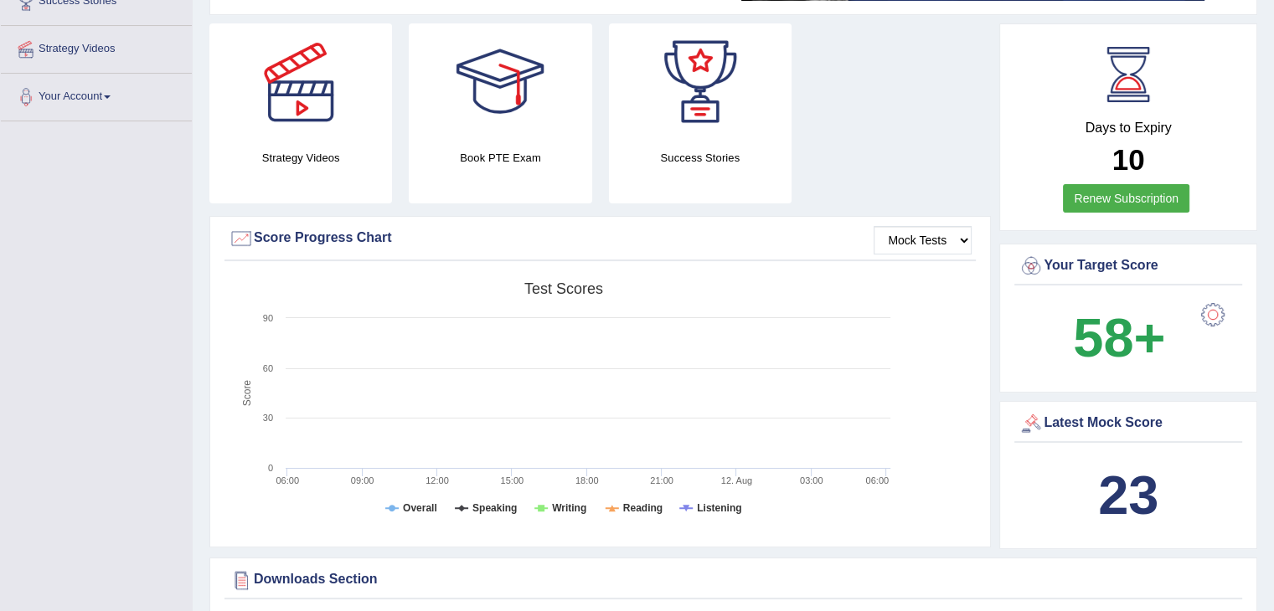
scroll to position [285, 0]
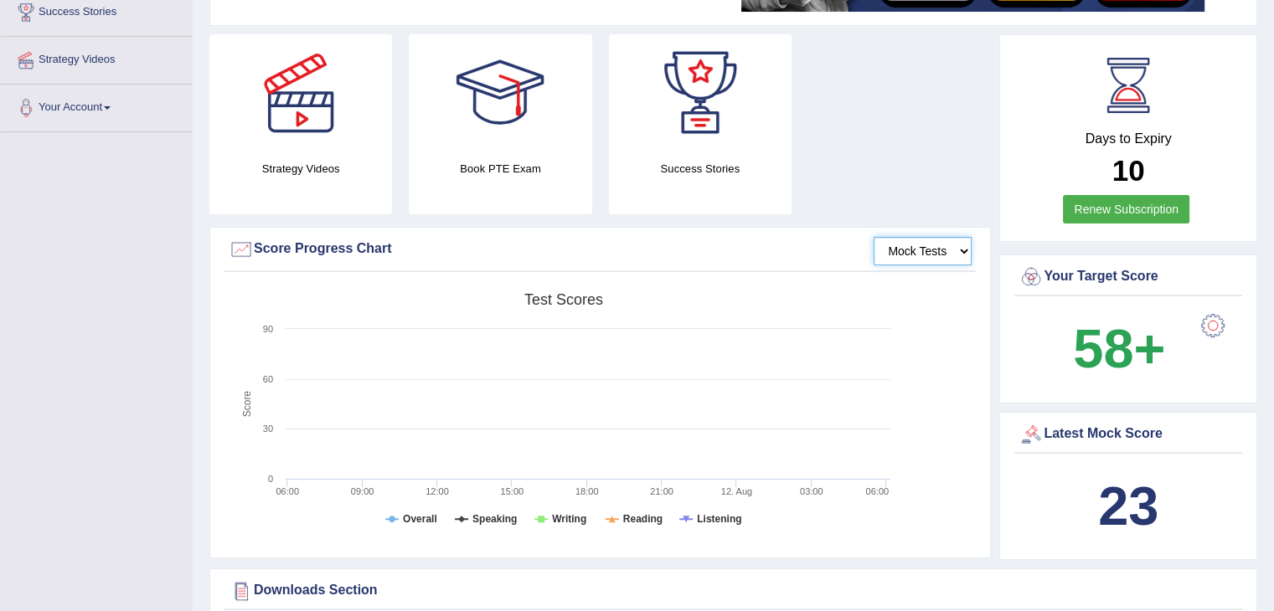
click at [935, 240] on select "Mock Tests" at bounding box center [923, 251] width 98 height 28
click at [472, 125] on div at bounding box center [499, 92] width 117 height 117
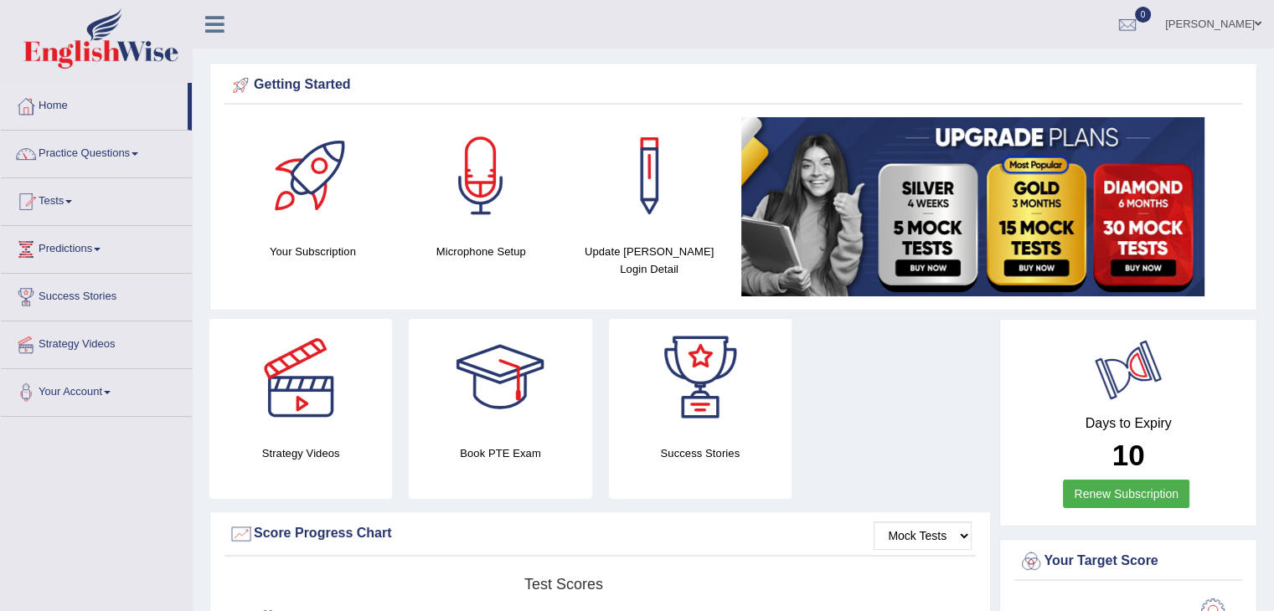
click at [1118, 410] on div "Days to Expiry 10 Renew Subscription" at bounding box center [1128, 425] width 228 height 185
click at [1134, 363] on div at bounding box center [1128, 370] width 75 height 75
click at [1140, 21] on div at bounding box center [1127, 25] width 25 height 25
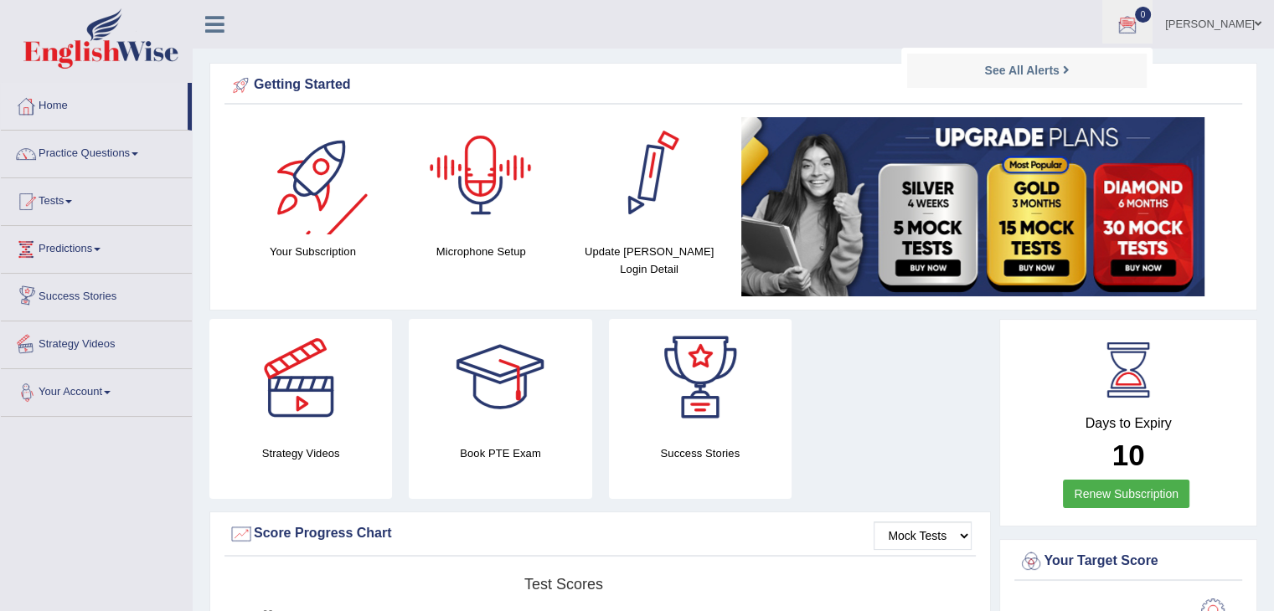
click at [93, 396] on link "Your Account" at bounding box center [96, 390] width 191 height 42
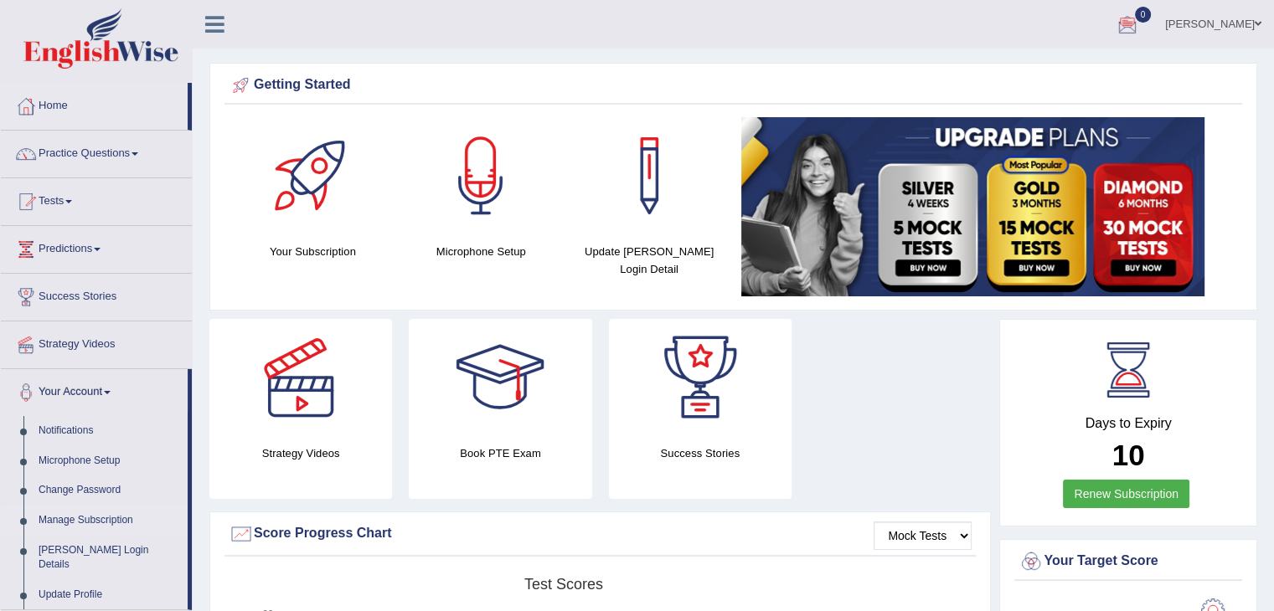
click at [113, 513] on link "Manage Subscription" at bounding box center [109, 521] width 157 height 30
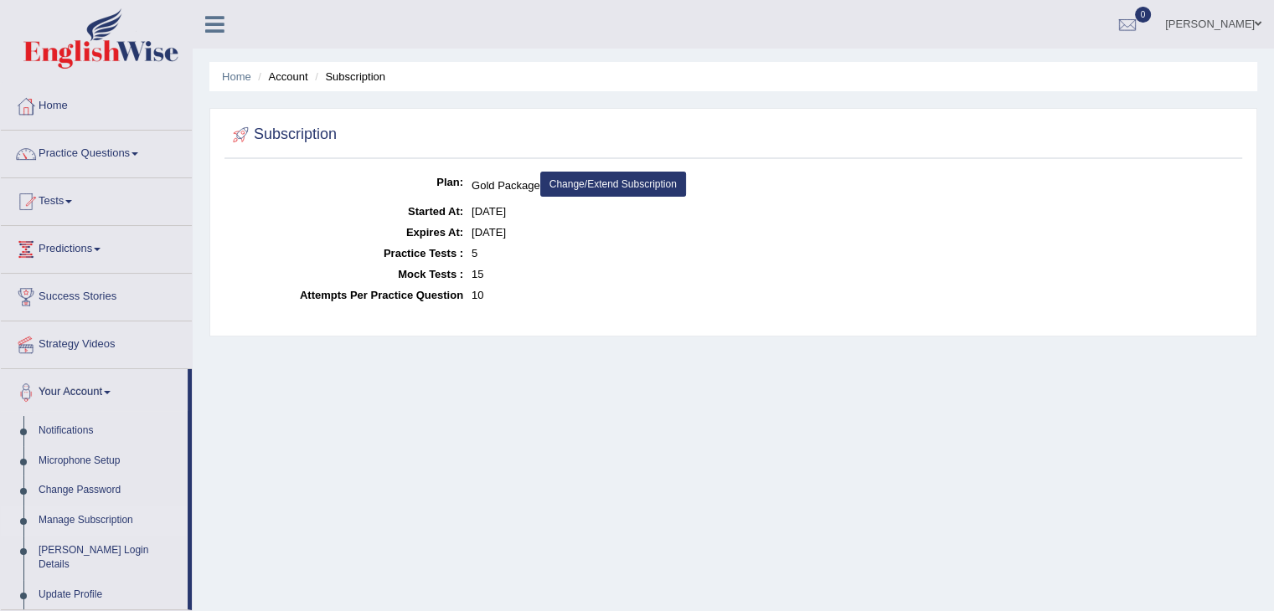
click at [618, 182] on link "Change/Extend Subscription" at bounding box center [613, 184] width 146 height 25
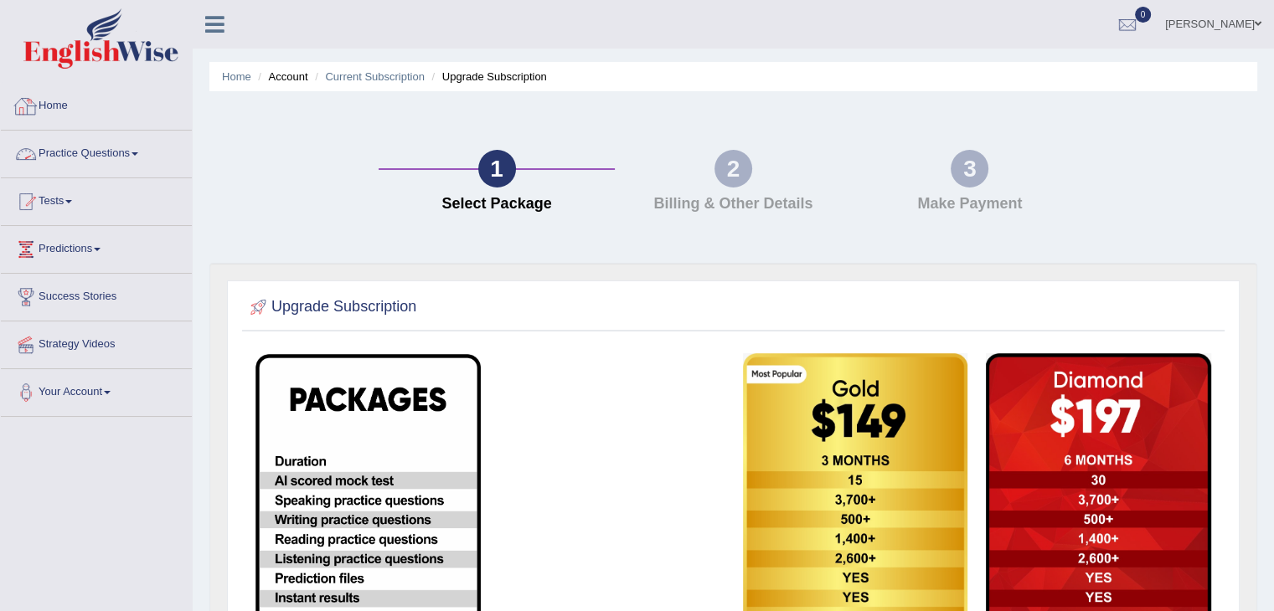
click at [44, 116] on link "Home" at bounding box center [96, 104] width 191 height 42
